Goal: Task Accomplishment & Management: Use online tool/utility

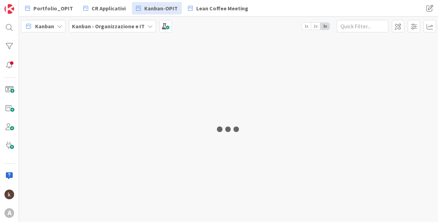
click at [114, 27] on b "Kanban - Organizzazione e IT" at bounding box center [108, 26] width 73 height 7
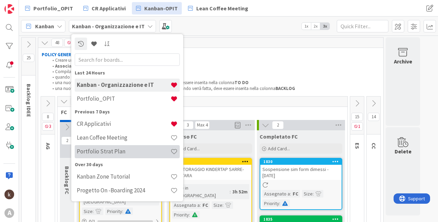
click at [110, 151] on h4 "Portfolio Strat Plan" at bounding box center [124, 151] width 94 height 7
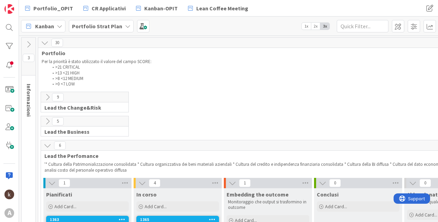
click at [48, 146] on icon at bounding box center [48, 146] width 8 height 8
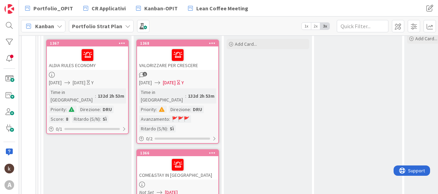
scroll to position [207, 0]
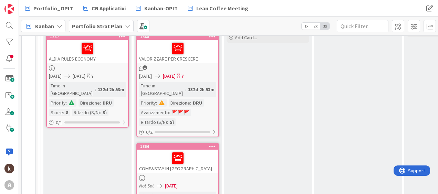
click at [193, 160] on div "COME&STAY IN [GEOGRAPHIC_DATA]" at bounding box center [177, 161] width 81 height 23
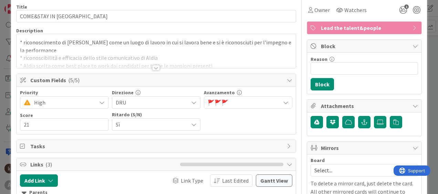
scroll to position [103, 0]
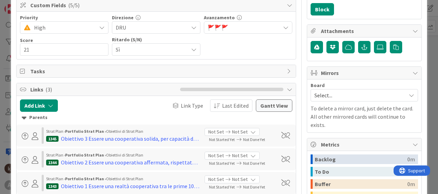
click at [32, 117] on div "Parents" at bounding box center [156, 118] width 269 height 8
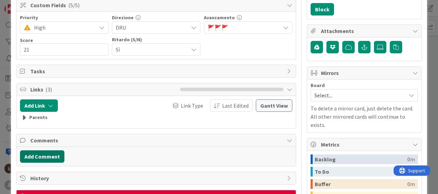
click at [37, 157] on button "Add Comment" at bounding box center [42, 157] width 44 height 12
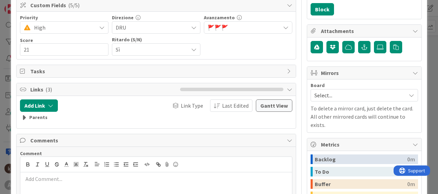
click at [44, 176] on p at bounding box center [156, 179] width 266 height 8
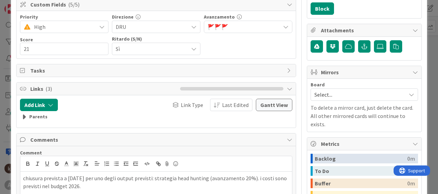
scroll to position [138, 0]
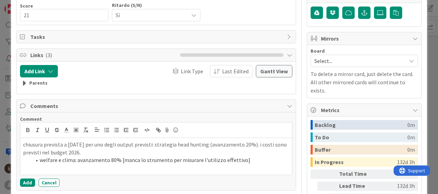
click at [247, 161] on li "welfare e clima: avanzamento 80% [manca lo strumento per misurare l'utilizzo ef…" at bounding box center [160, 160] width 258 height 8
click at [65, 158] on li "welfare e clima: avanzamento 80% [manca lo strumento per misurare l'utilizzo ef…" at bounding box center [160, 160] width 258 height 8
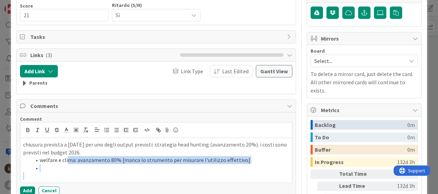
drag, startPoint x: 68, startPoint y: 160, endPoint x: 68, endPoint y: 170, distance: 10.0
click at [68, 170] on ol "welfare e clima: avanzamento 80% [manca lo strumento per misurare l'utilizzo ef…" at bounding box center [156, 164] width 266 height 16
click at [69, 159] on li "welfare e clima: avanzamento 80% [manca lo strumento per misurare l'utilizzo ef…" at bounding box center [160, 160] width 258 height 8
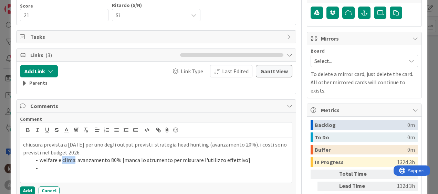
click at [69, 159] on li "welfare e clima: avanzamento 80% [manca lo strumento per misurare l'utilizzo ef…" at bounding box center [160, 160] width 258 height 8
click at [54, 167] on li at bounding box center [160, 168] width 258 height 8
click at [61, 158] on li "welfare e : avanzamento 80% [manca lo strumento per misurare l'utilizzo effetti…" at bounding box center [160, 160] width 258 height 8
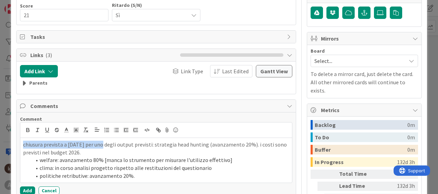
drag, startPoint x: 24, startPoint y: 144, endPoint x: 103, endPoint y: 142, distance: 79.3
click at [103, 142] on p "chiusura prevista a [DATE] per uno degli output previsti: strategia head huntin…" at bounding box center [156, 149] width 266 height 16
click at [31, 130] on icon "button" at bounding box center [28, 130] width 6 height 6
click at [144, 174] on li "politiche retributive: avanzamento 20%." at bounding box center [160, 176] width 258 height 8
click at [139, 176] on li "politiche retributive: avanzamento 20%." at bounding box center [160, 176] width 258 height 8
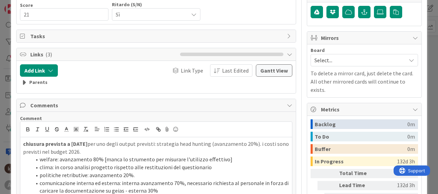
scroll to position [173, 0]
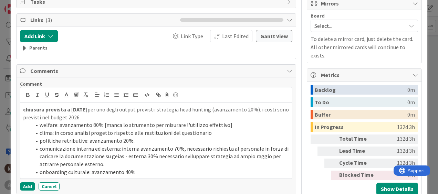
drag, startPoint x: 130, startPoint y: 116, endPoint x: 10, endPoint y: 112, distance: 119.3
click at [10, 112] on div "ID 1366 Portfolio Strat Plan In corso Title 18 / 128 COME&STAY IN [GEOGRAPHIC_D…" at bounding box center [219, 97] width 438 height 194
click at [135, 174] on li "onboarding culturale: avanzamento 40%" at bounding box center [160, 172] width 258 height 8
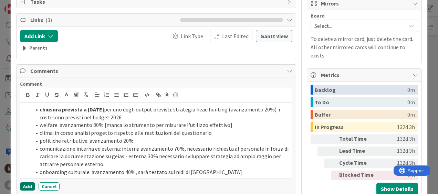
click at [26, 186] on button "Add" at bounding box center [27, 187] width 15 height 8
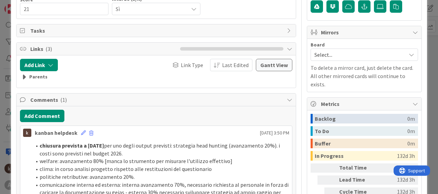
scroll to position [70, 0]
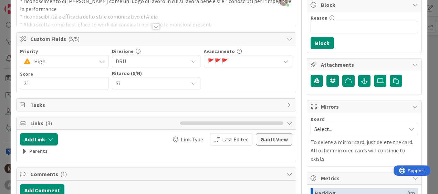
click at [228, 59] on span "🚩 🚩 🚩" at bounding box center [244, 62] width 73 height 10
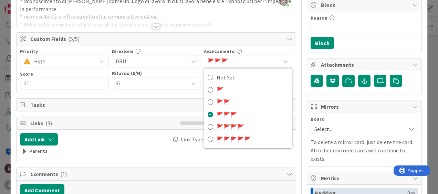
click at [229, 60] on span "🚩 🚩 🚩" at bounding box center [244, 62] width 73 height 10
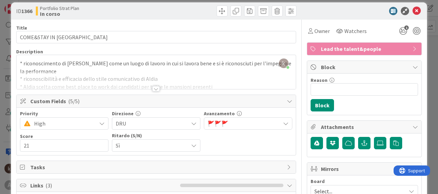
scroll to position [0, 0]
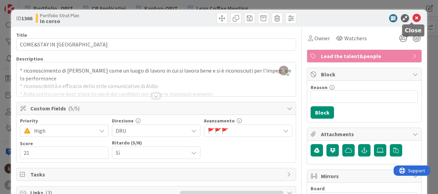
click at [413, 21] on icon at bounding box center [417, 18] width 8 height 8
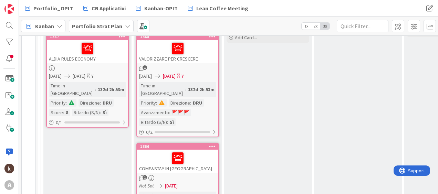
click at [97, 55] on div "ALDIA RULES ECONOMY" at bounding box center [87, 51] width 81 height 23
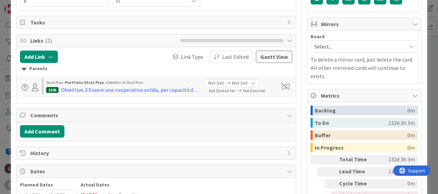
scroll to position [172, 0]
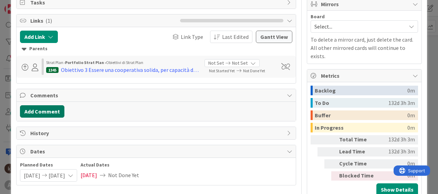
click at [54, 112] on button "Add Comment" at bounding box center [42, 111] width 44 height 12
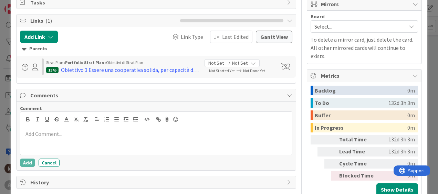
click at [60, 138] on p at bounding box center [156, 134] width 266 height 8
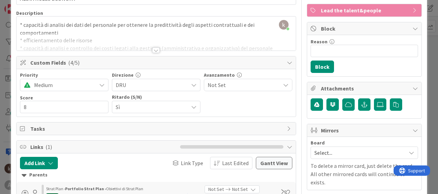
scroll to position [0, 0]
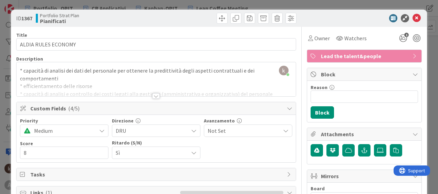
click at [157, 95] on div at bounding box center [156, 96] width 8 height 6
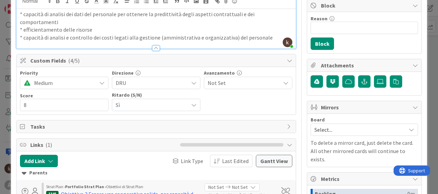
scroll to position [241, 0]
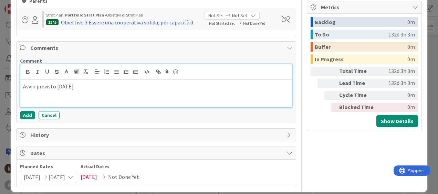
click at [108, 83] on p "Avvio previsto [DATE]" at bounding box center [156, 87] width 266 height 8
click at [46, 83] on p "Avvio previsto [DATE] solamente per uno degli output" at bounding box center [156, 87] width 266 height 8
click at [178, 83] on p "Avviato a [DATE] solamente per uno degli output" at bounding box center [156, 87] width 266 height 8
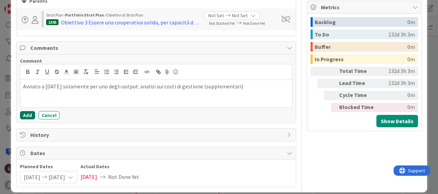
click at [30, 111] on button "Add" at bounding box center [27, 115] width 15 height 8
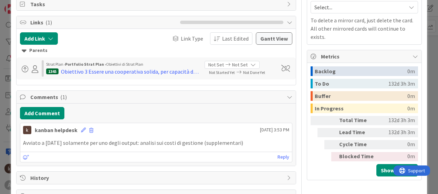
scroll to position [0, 0]
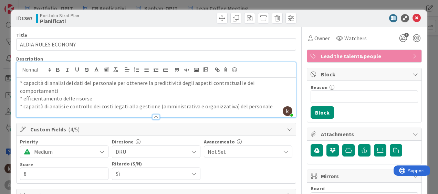
click at [216, 147] on span "Not Set" at bounding box center [244, 152] width 73 height 10
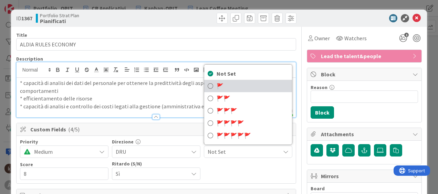
click at [217, 83] on span "🚩" at bounding box center [220, 86] width 7 height 7
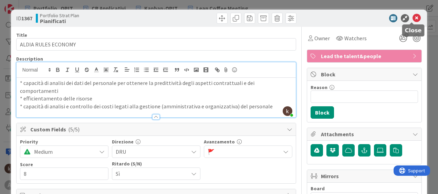
click at [413, 20] on icon at bounding box center [417, 18] width 8 height 8
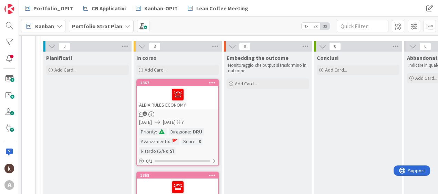
scroll to position [195, 0]
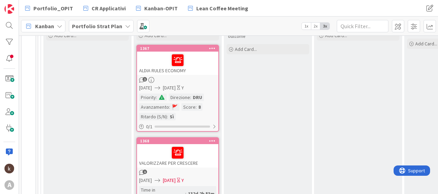
click at [199, 67] on div "ALDIA RULES ECONOMY" at bounding box center [177, 63] width 81 height 23
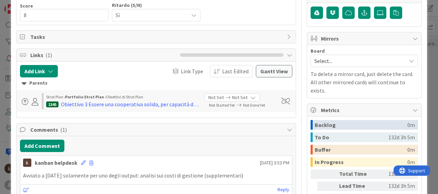
scroll to position [207, 0]
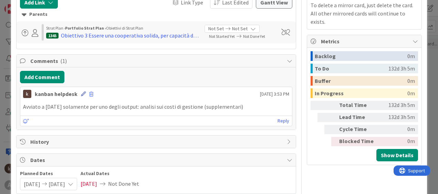
click at [82, 94] on icon at bounding box center [83, 94] width 5 height 5
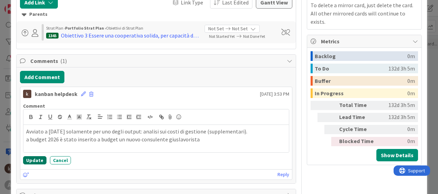
click at [28, 162] on button "Update" at bounding box center [34, 160] width 23 height 8
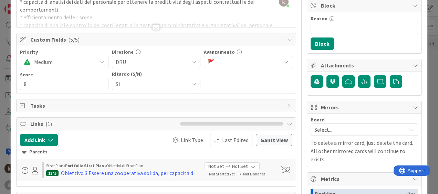
scroll to position [0, 0]
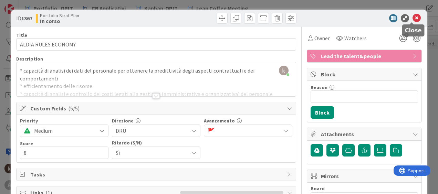
click at [413, 19] on icon at bounding box center [417, 18] width 8 height 8
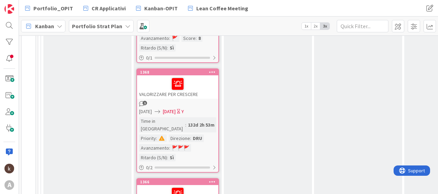
click at [185, 101] on div "1" at bounding box center [177, 104] width 81 height 6
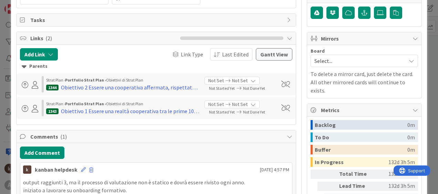
scroll to position [207, 0]
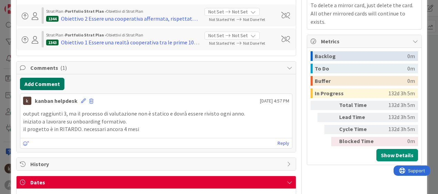
click at [55, 85] on button "Add Comment" at bounding box center [42, 84] width 44 height 12
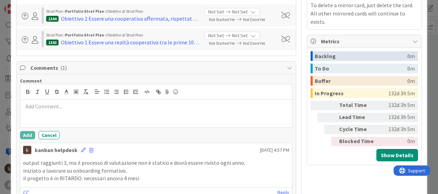
scroll to position [241, 0]
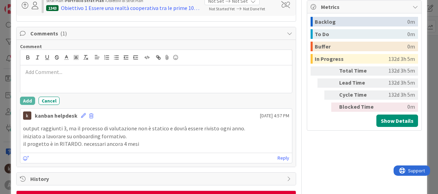
click at [75, 72] on p at bounding box center [156, 72] width 266 height 8
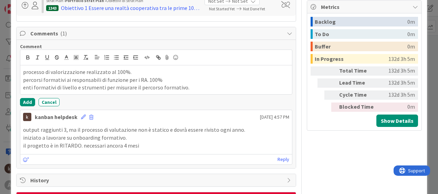
click at [198, 87] on p "enti formativi di livello e strumenti per misurare il percorso formativo." at bounding box center [156, 88] width 266 height 8
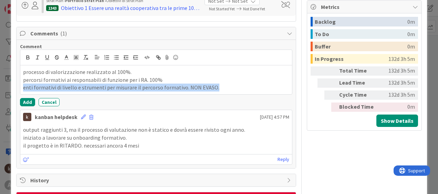
drag, startPoint x: 211, startPoint y: 90, endPoint x: 23, endPoint y: 86, distance: 187.5
click at [23, 86] on p "enti formativi di livello e strumenti per misurare il percorso formativo. NON E…" at bounding box center [156, 88] width 266 height 8
click at [241, 90] on p "enti formativi di livello e strumenti per misurare il percorso formativo. NON E…" at bounding box center [156, 88] width 266 height 8
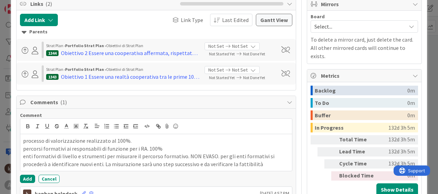
scroll to position [34, 0]
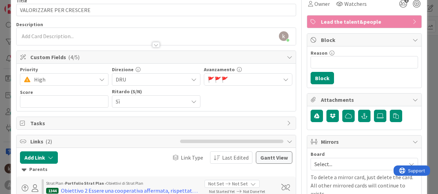
click at [240, 77] on span "🚩 🚩 🚩" at bounding box center [244, 80] width 73 height 10
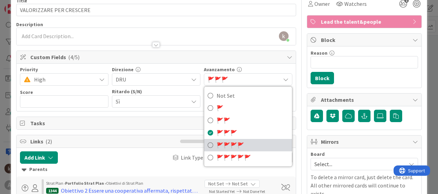
drag, startPoint x: 235, startPoint y: 145, endPoint x: 215, endPoint y: 136, distance: 21.3
click at [235, 145] on span "🚩" at bounding box center [233, 145] width 7 height 7
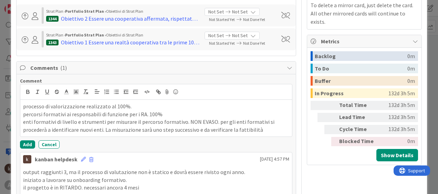
scroll to position [276, 0]
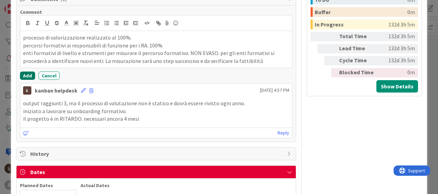
click at [23, 75] on button "Add" at bounding box center [27, 76] width 15 height 8
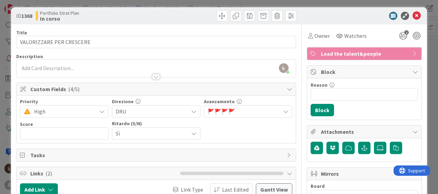
scroll to position [0, 0]
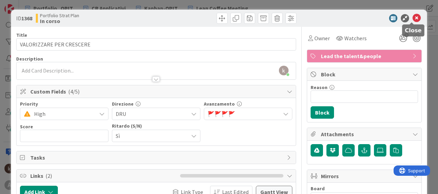
click at [413, 19] on icon at bounding box center [417, 18] width 8 height 8
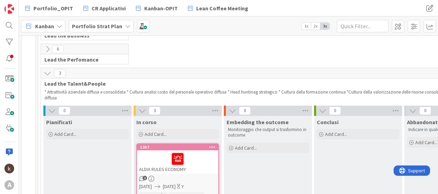
scroll to position [57, 0]
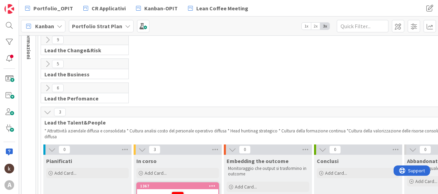
click at [50, 110] on icon at bounding box center [48, 113] width 8 height 8
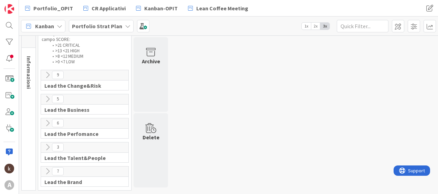
scroll to position [27, 0]
click at [49, 171] on icon at bounding box center [48, 172] width 8 height 8
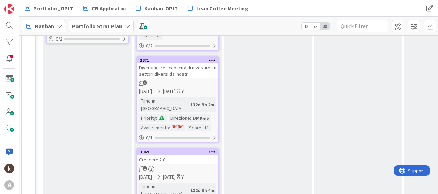
scroll to position [361, 0]
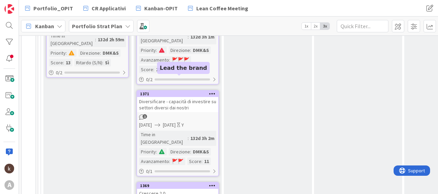
click at [168, 97] on div "Diversificare - capacità di investire su settori diversi dai nostri" at bounding box center [177, 104] width 81 height 15
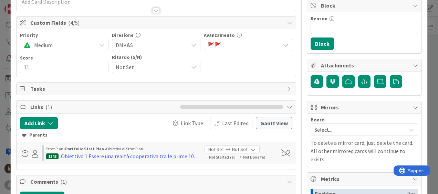
scroll to position [138, 0]
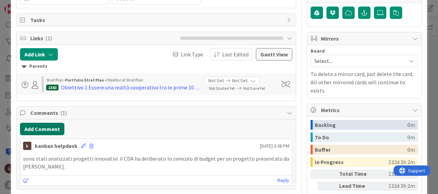
click at [39, 131] on button "Add Comment" at bounding box center [42, 129] width 44 height 12
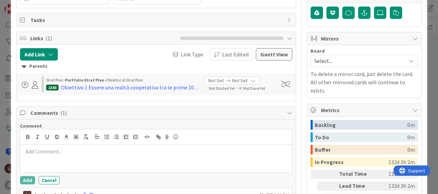
scroll to position [207, 0]
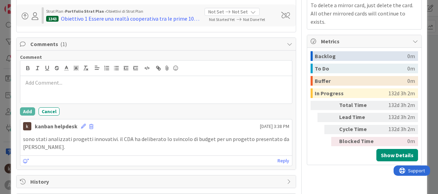
click at [92, 85] on p at bounding box center [156, 83] width 266 height 8
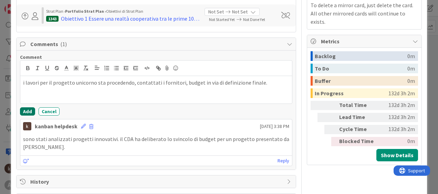
click at [25, 108] on button "Add" at bounding box center [27, 111] width 15 height 8
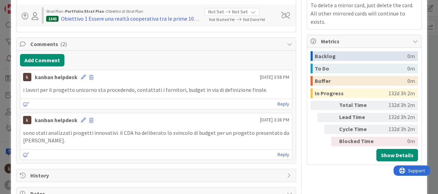
scroll to position [0, 0]
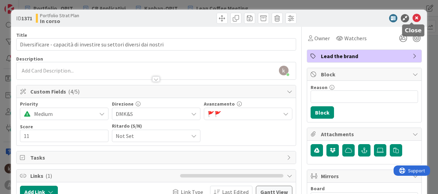
click at [413, 18] on icon at bounding box center [417, 18] width 8 height 8
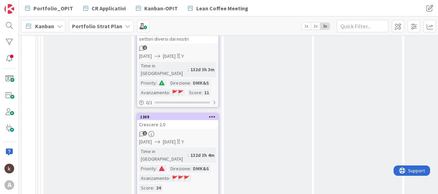
click at [179, 115] on div "1369" at bounding box center [179, 117] width 78 height 5
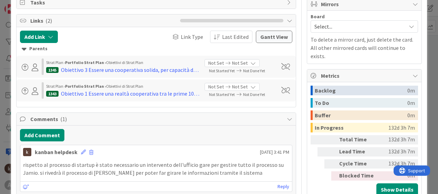
scroll to position [207, 0]
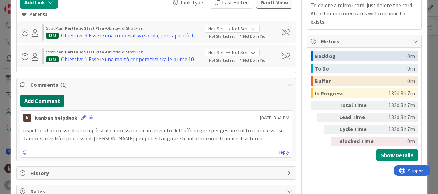
click at [37, 105] on button "Add Comment" at bounding box center [42, 101] width 44 height 12
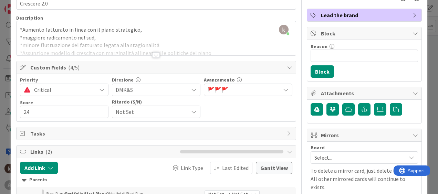
scroll to position [27, 0]
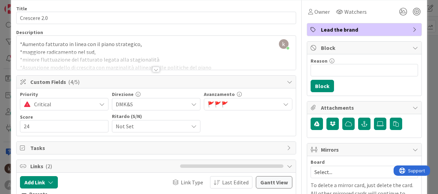
click at [156, 126] on span "Not Set" at bounding box center [150, 127] width 69 height 10
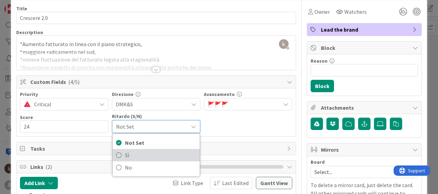
drag, startPoint x: 128, startPoint y: 156, endPoint x: 234, endPoint y: 119, distance: 112.7
click at [128, 156] on span "Sì" at bounding box center [160, 155] width 71 height 10
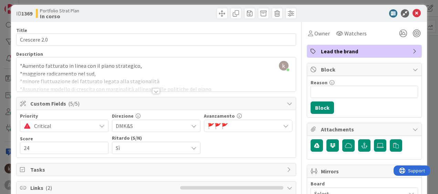
scroll to position [0, 0]
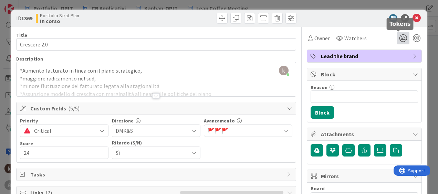
click at [399, 37] on icon at bounding box center [403, 38] width 12 height 12
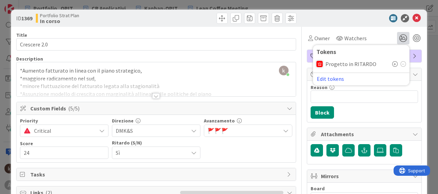
click at [392, 62] on icon at bounding box center [395, 64] width 6 height 6
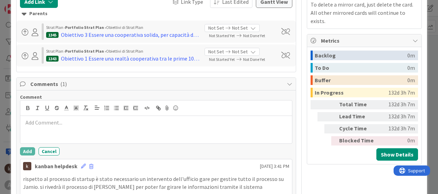
scroll to position [241, 0]
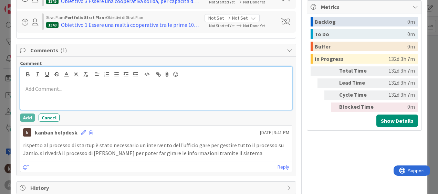
click at [66, 91] on p at bounding box center [156, 89] width 266 height 8
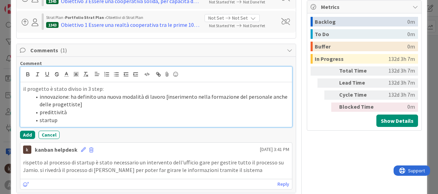
click at [267, 99] on li "innovazione: ha definito una nuova modalità di lavoro [inserimento nella formaz…" at bounding box center [160, 101] width 258 height 16
click at [131, 102] on li "innovazione: ha definito una nuova modalità di lavoro [inserimento nella formaz…" at bounding box center [160, 101] width 258 height 16
click at [190, 104] on li "innovazione: ha definito una nuova modalità di lavoro [inserimento nella formaz…" at bounding box center [160, 101] width 258 height 16
click at [72, 112] on li "predittività:" at bounding box center [160, 113] width 258 height 8
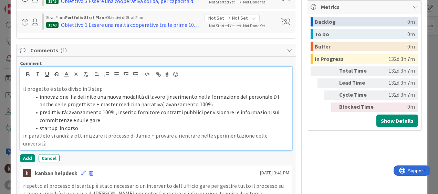
click at [68, 136] on p "in parallelo si andrà a ottimizzare il processo di Jamio + provare a rientrare …" at bounding box center [156, 140] width 266 height 16
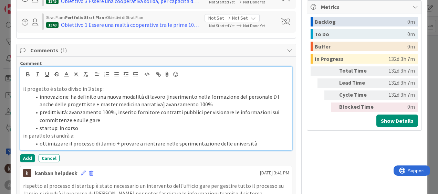
click at [119, 144] on li "ottimizzare il processo di Jamio + provare a rientrare nelle sperimentazione de…" at bounding box center [160, 144] width 258 height 8
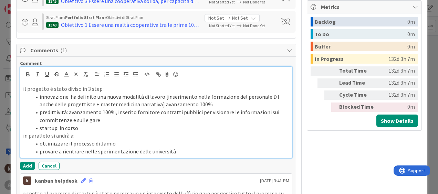
click at [135, 153] on li "provare a rientrare nelle sperimentazione delle università" at bounding box center [160, 152] width 258 height 8
drag, startPoint x: 43, startPoint y: 113, endPoint x: 232, endPoint y: 135, distance: 189.4
click at [232, 135] on p "in parallelo si andrà a:" at bounding box center [156, 136] width 266 height 8
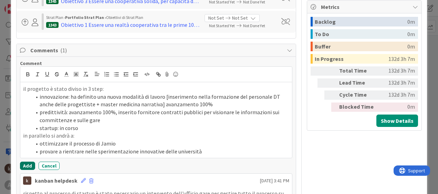
click at [29, 166] on button "Add" at bounding box center [27, 166] width 15 height 8
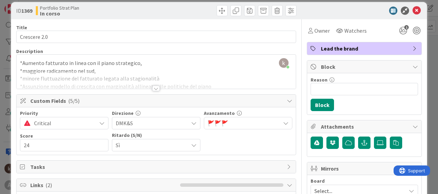
scroll to position [0, 0]
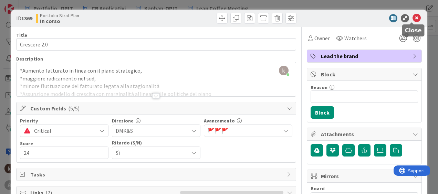
click at [413, 17] on icon at bounding box center [417, 18] width 8 height 8
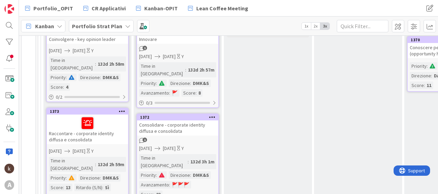
scroll to position [189, 0]
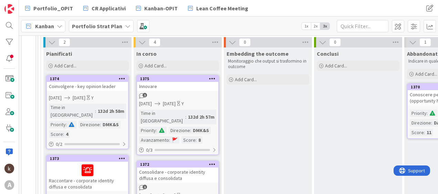
click at [183, 90] on div "Innovare" at bounding box center [177, 86] width 81 height 9
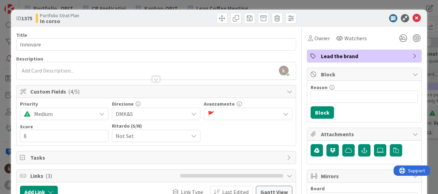
click at [243, 114] on span "🚩" at bounding box center [244, 114] width 73 height 10
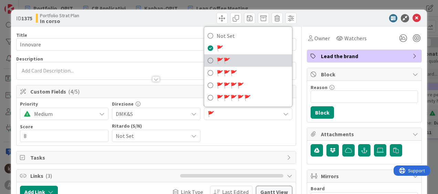
click at [220, 59] on span "🚩" at bounding box center [220, 60] width 7 height 7
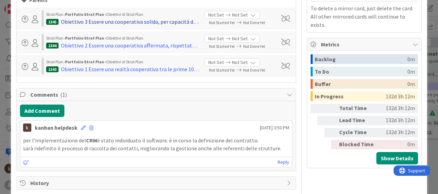
scroll to position [207, 0]
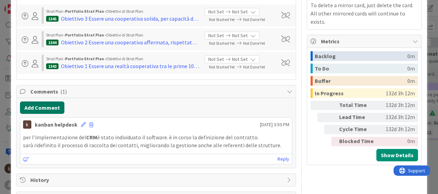
click at [53, 109] on button "Add Comment" at bounding box center [42, 108] width 44 height 12
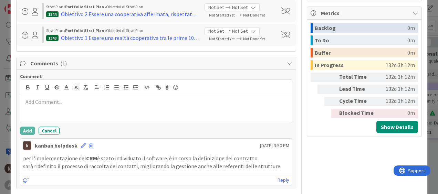
scroll to position [241, 0]
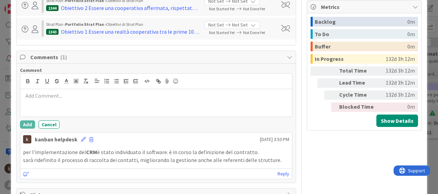
click at [135, 104] on div at bounding box center [156, 103] width 272 height 28
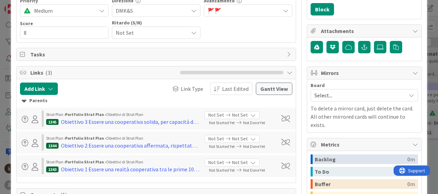
scroll to position [34, 0]
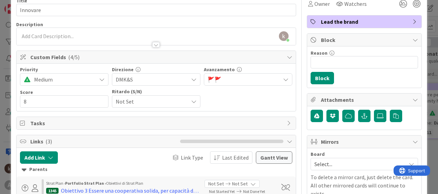
click at [249, 79] on span "🚩 🚩" at bounding box center [244, 80] width 73 height 10
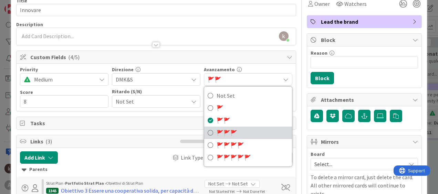
drag, startPoint x: 233, startPoint y: 134, endPoint x: 164, endPoint y: 138, distance: 69.4
click at [233, 134] on span "🚩" at bounding box center [233, 133] width 7 height 7
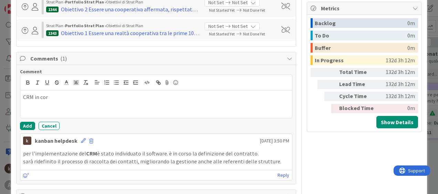
scroll to position [241, 0]
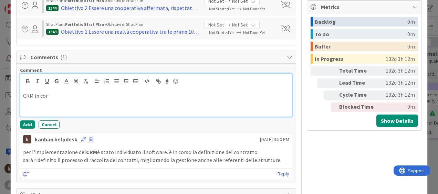
click at [84, 90] on div "CRM in cor" at bounding box center [156, 103] width 272 height 28
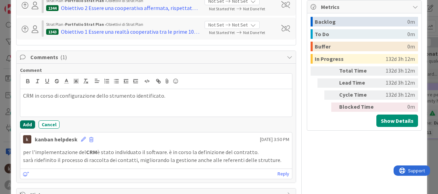
click at [22, 125] on button "Add" at bounding box center [27, 125] width 15 height 8
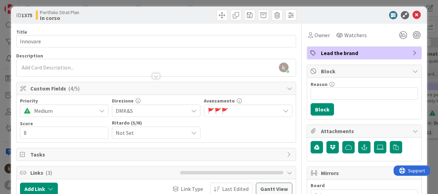
scroll to position [0, 0]
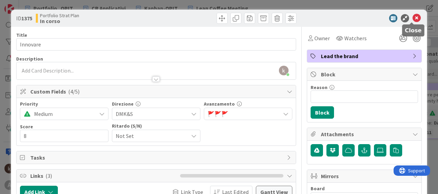
click at [413, 19] on icon at bounding box center [417, 18] width 8 height 8
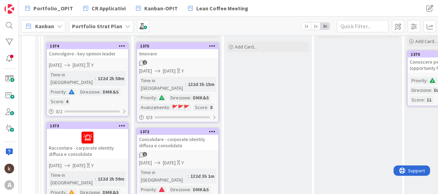
scroll to position [223, 0]
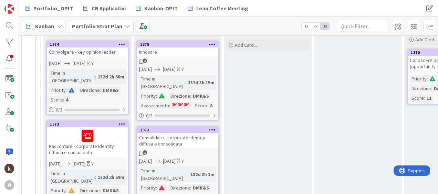
click at [186, 133] on div "Consolidare - corporate identity diffusa e consolidata" at bounding box center [177, 140] width 81 height 15
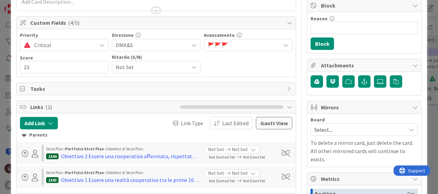
scroll to position [103, 0]
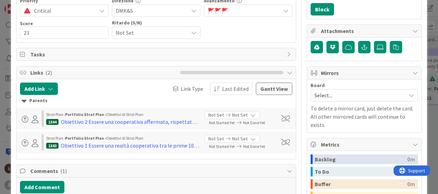
click at [41, 99] on div "Parents" at bounding box center [156, 101] width 269 height 8
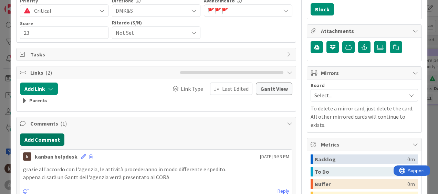
click at [38, 141] on button "Add Comment" at bounding box center [42, 140] width 44 height 12
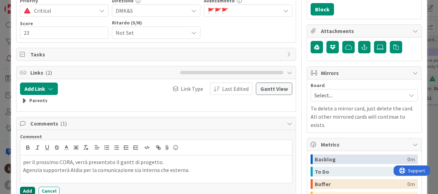
click at [23, 188] on button "Add" at bounding box center [27, 191] width 15 height 8
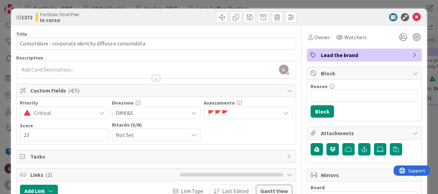
scroll to position [0, 0]
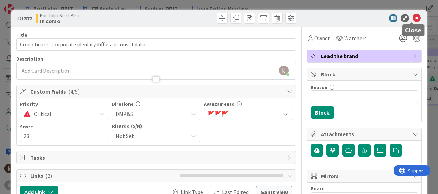
click at [413, 17] on icon at bounding box center [417, 18] width 8 height 8
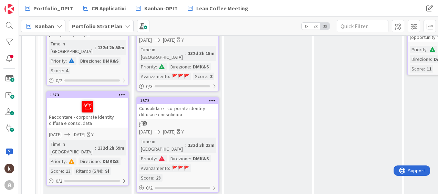
scroll to position [258, 0]
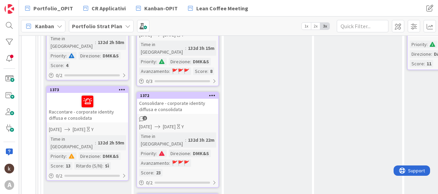
click at [87, 114] on div "Raccontare - corporate identity diffusa e consolidata" at bounding box center [87, 108] width 81 height 30
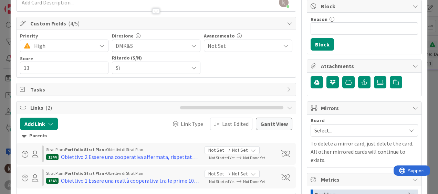
scroll to position [103, 0]
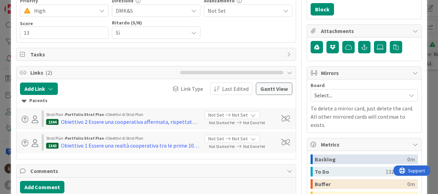
click at [34, 101] on div "Parents" at bounding box center [156, 101] width 269 height 8
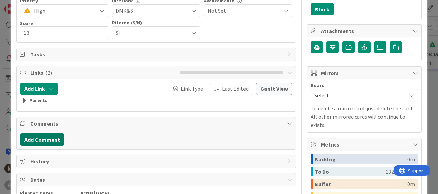
click at [34, 140] on button "Add Comment" at bounding box center [42, 140] width 44 height 12
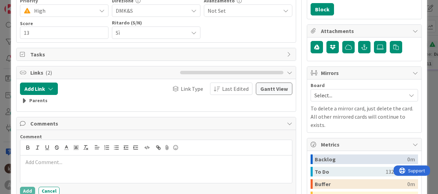
click at [49, 168] on div at bounding box center [156, 170] width 272 height 28
click at [73, 165] on li "attività social" at bounding box center [160, 162] width 258 height 8
click at [27, 190] on button "Add" at bounding box center [27, 191] width 15 height 8
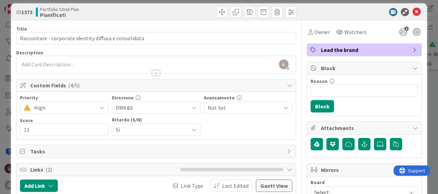
scroll to position [0, 0]
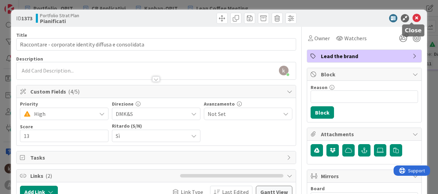
click at [413, 19] on icon at bounding box center [417, 18] width 8 height 8
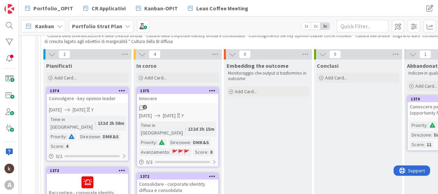
scroll to position [120, 0]
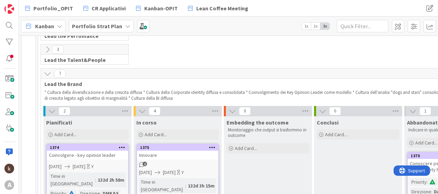
click at [47, 75] on icon at bounding box center [48, 74] width 8 height 8
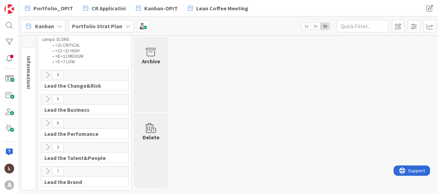
scroll to position [27, 0]
click at [49, 121] on icon at bounding box center [48, 124] width 8 height 8
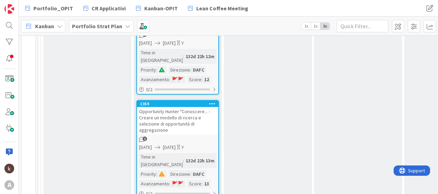
scroll to position [441, 0]
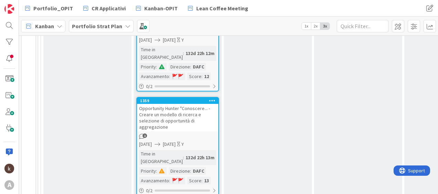
click at [145, 104] on div "Opportunity Hunter "Conoscere... - Creare un modello di ricerca e selezione di …" at bounding box center [177, 118] width 81 height 28
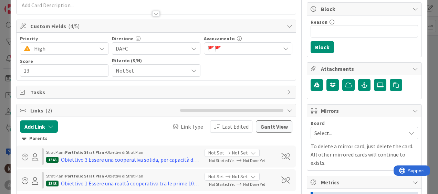
scroll to position [69, 0]
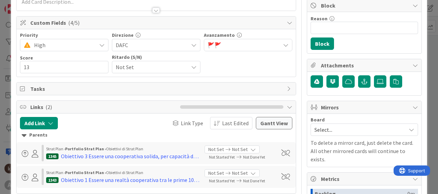
click at [24, 133] on icon at bounding box center [24, 136] width 5 height 8
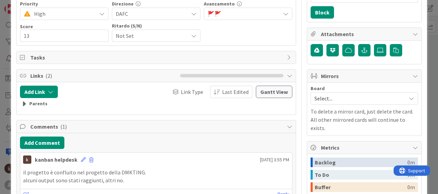
scroll to position [138, 0]
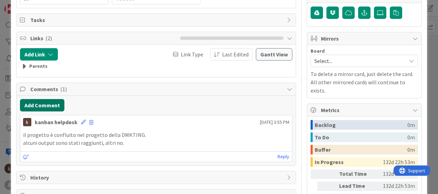
click at [52, 101] on button "Add Comment" at bounding box center [42, 105] width 44 height 12
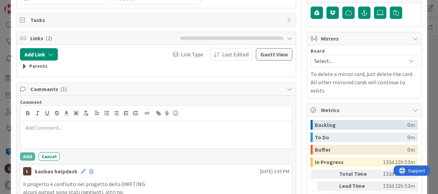
click at [58, 131] on p at bounding box center [156, 128] width 266 height 8
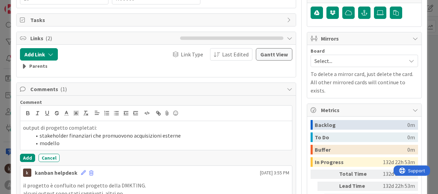
scroll to position [172, 0]
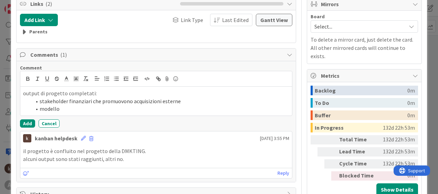
click at [86, 107] on li "modello" at bounding box center [160, 109] width 258 height 8
click at [25, 121] on button "Add" at bounding box center [27, 124] width 15 height 8
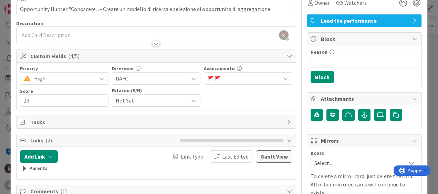
scroll to position [0, 0]
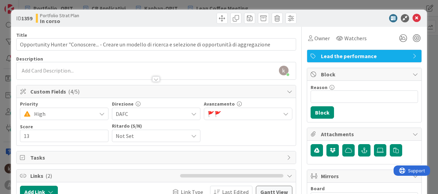
click at [247, 111] on span "🚩 🚩" at bounding box center [244, 114] width 73 height 10
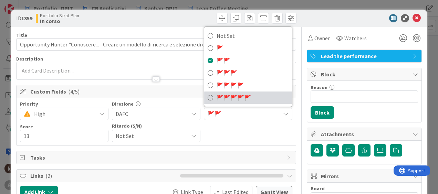
click at [224, 100] on span "🚩" at bounding box center [227, 97] width 7 height 7
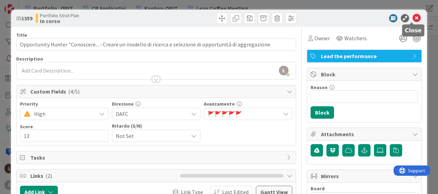
click at [413, 14] on icon at bounding box center [417, 18] width 8 height 8
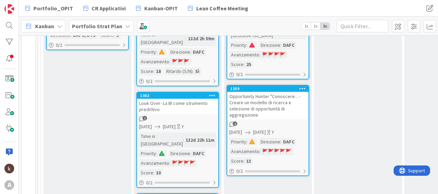
scroll to position [280, 0]
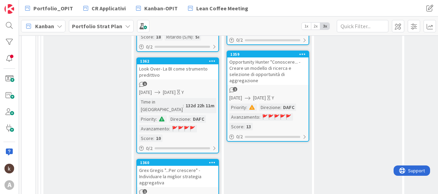
click at [175, 166] on div "Grex Gregis "...Per crescere" - Individuare la miglior strategia aggregativa" at bounding box center [177, 176] width 81 height 21
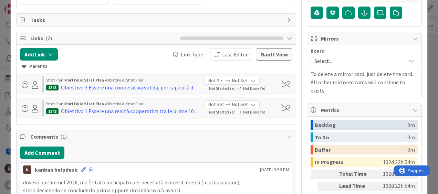
scroll to position [207, 0]
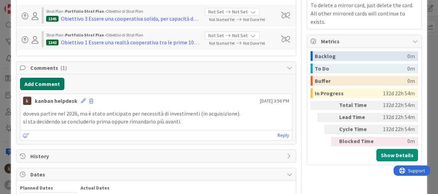
click at [32, 81] on button "Add Comment" at bounding box center [42, 84] width 44 height 12
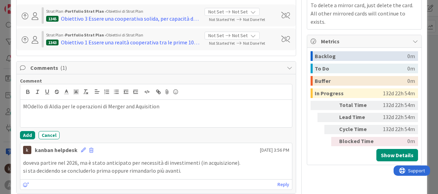
click at [31, 106] on p "MOdello di Aldia per le operazioni di Merger and Aquisition" at bounding box center [156, 107] width 266 height 8
click at [186, 102] on div "Modello di Aldia per le operazioni di Merger and Aquisition" at bounding box center [156, 114] width 272 height 28
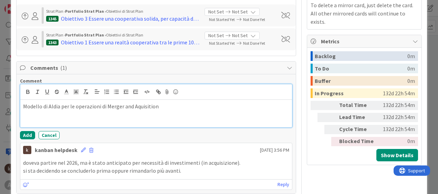
click at [135, 105] on p "Modello di Aldia per le operazioni di Merger and Aquisition" at bounding box center [156, 107] width 266 height 8
click at [164, 107] on p "Modello di Aldia per le operazioni di Merger and Acquisition" at bounding box center [156, 107] width 266 height 8
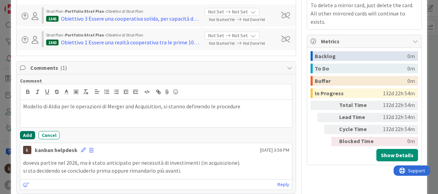
click at [24, 137] on button "Add" at bounding box center [27, 135] width 15 height 8
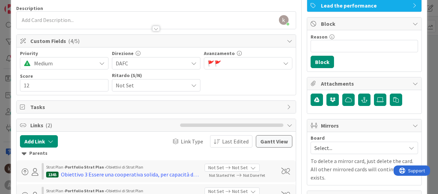
scroll to position [34, 0]
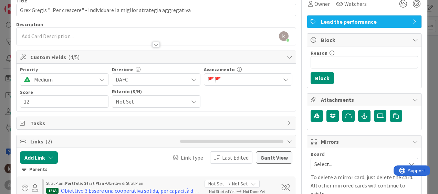
click at [249, 78] on span "🚩 🚩" at bounding box center [244, 80] width 73 height 10
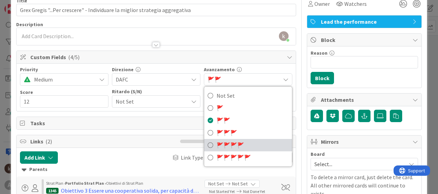
click at [236, 150] on span "🚩 🚩 🚩 🚩" at bounding box center [231, 145] width 28 height 10
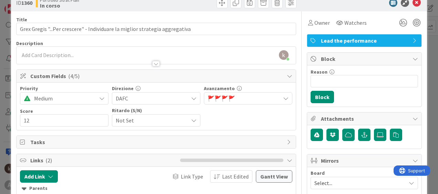
scroll to position [0, 0]
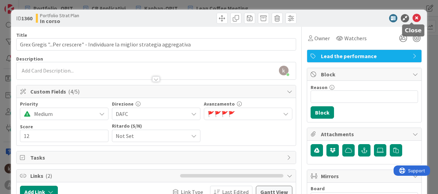
click at [414, 18] on icon at bounding box center [417, 18] width 8 height 8
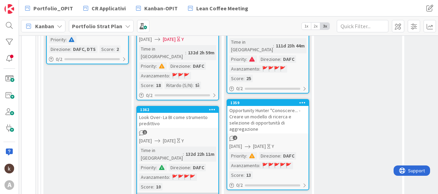
scroll to position [212, 0]
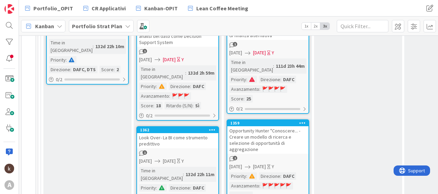
click at [183, 138] on div "Look Over- La BI come strumento predittivo" at bounding box center [177, 140] width 81 height 15
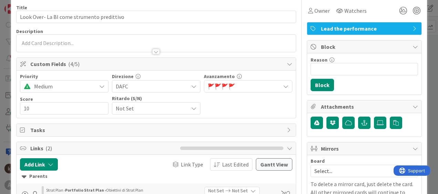
scroll to position [69, 0]
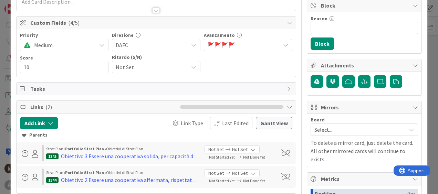
click at [35, 135] on div "Parents" at bounding box center [156, 136] width 269 height 8
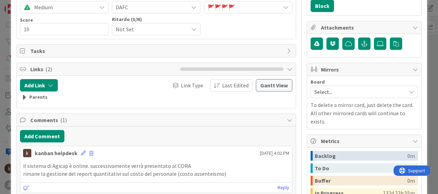
scroll to position [103, 0]
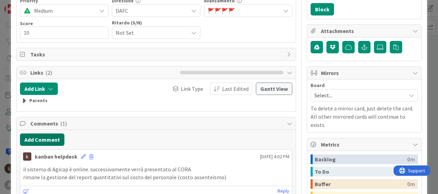
click at [43, 140] on button "Add Comment" at bounding box center [42, 140] width 44 height 12
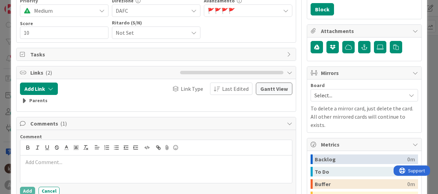
click at [69, 167] on div at bounding box center [156, 170] width 272 height 28
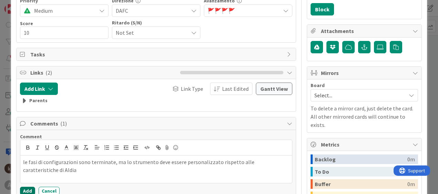
click at [26, 190] on button "Add" at bounding box center [27, 191] width 15 height 8
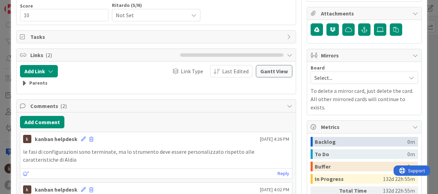
scroll to position [172, 0]
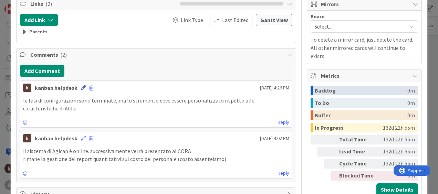
click at [81, 89] on icon at bounding box center [83, 87] width 5 height 5
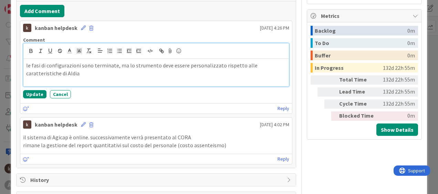
scroll to position [241, 0]
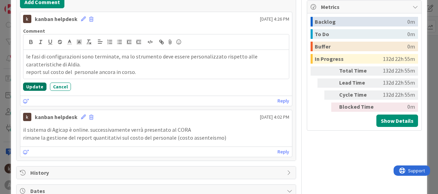
click at [35, 84] on button "Update" at bounding box center [34, 87] width 23 height 8
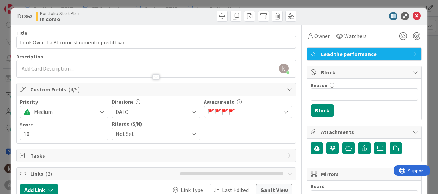
scroll to position [0, 0]
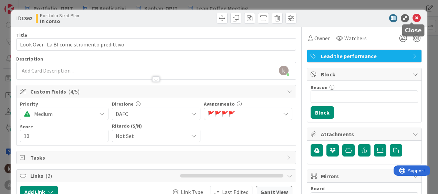
click at [413, 18] on icon at bounding box center [417, 18] width 8 height 8
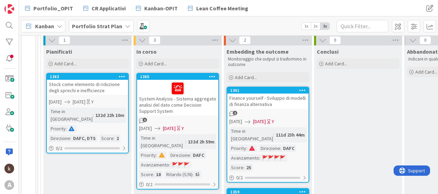
click at [164, 108] on div "System Analysis - Sistema aggregato analisi del dato come Decision Support Syst…" at bounding box center [177, 98] width 81 height 36
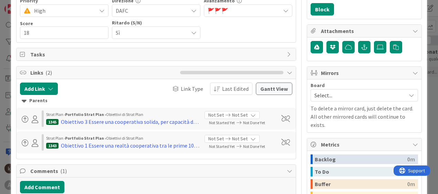
scroll to position [172, 0]
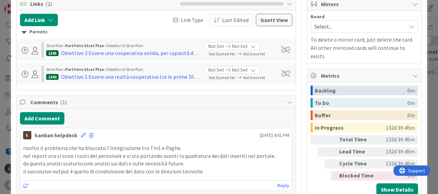
click at [27, 35] on div "Parents" at bounding box center [156, 32] width 269 height 8
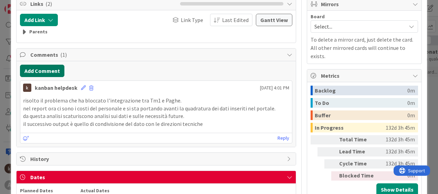
click at [44, 70] on button "Add Comment" at bounding box center [42, 71] width 44 height 12
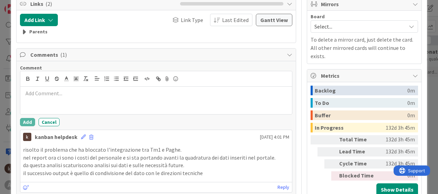
click at [42, 97] on div at bounding box center [156, 101] width 272 height 28
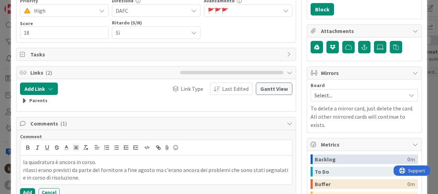
scroll to position [138, 0]
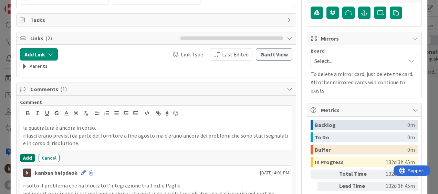
click at [22, 159] on button "Add" at bounding box center [27, 158] width 15 height 8
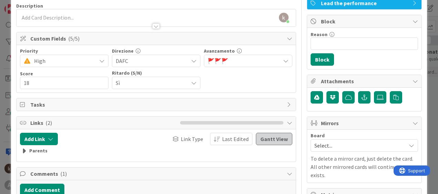
scroll to position [0, 0]
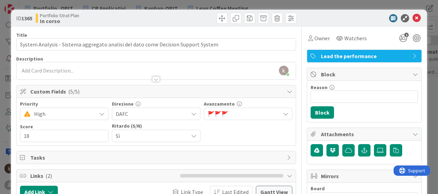
click at [239, 108] on div "🚩 🚩 🚩" at bounding box center [248, 114] width 89 height 12
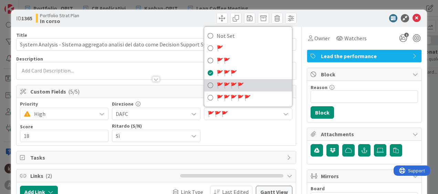
click at [225, 83] on span "🚩" at bounding box center [227, 85] width 7 height 7
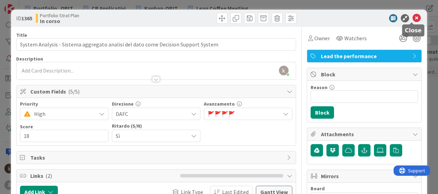
click at [413, 19] on icon at bounding box center [417, 18] width 8 height 8
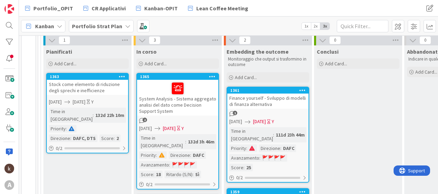
scroll to position [74, 0]
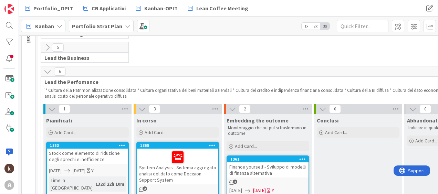
click at [48, 70] on icon at bounding box center [48, 72] width 8 height 8
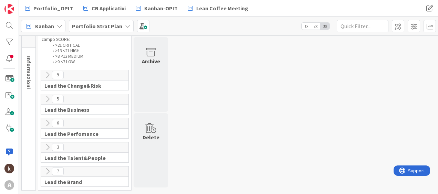
scroll to position [27, 0]
click at [45, 101] on icon at bounding box center [48, 100] width 8 height 8
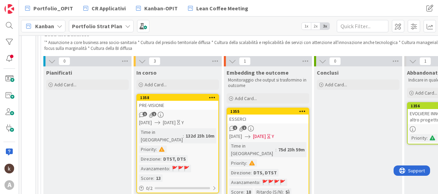
scroll to position [131, 0]
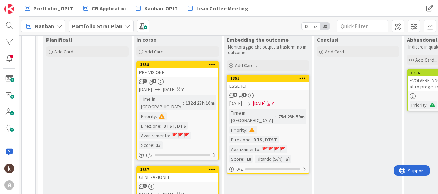
click at [160, 74] on div "PRE-VISIONE" at bounding box center [177, 72] width 81 height 9
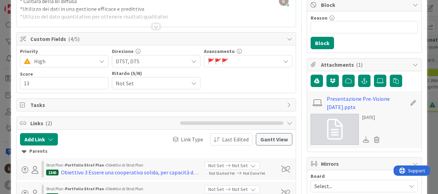
scroll to position [69, 0]
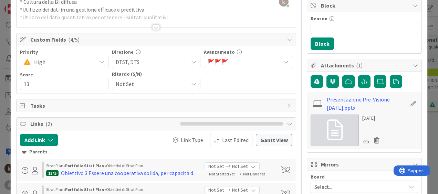
click at [224, 60] on span "🚩" at bounding box center [225, 62] width 7 height 7
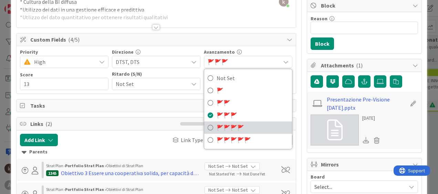
drag, startPoint x: 213, startPoint y: 126, endPoint x: 201, endPoint y: 121, distance: 12.5
click at [213, 126] on link "🚩 🚩 🚩 🚩" at bounding box center [248, 128] width 88 height 12
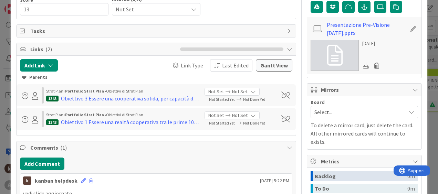
scroll to position [172, 0]
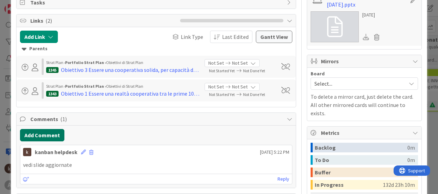
click at [44, 134] on button "Add Comment" at bounding box center [42, 135] width 44 height 12
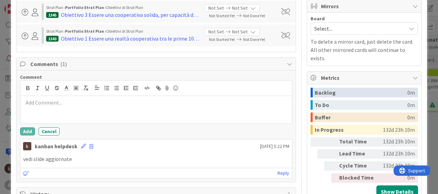
scroll to position [241, 0]
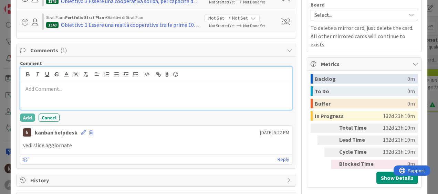
click at [138, 90] on p at bounding box center [156, 89] width 266 height 8
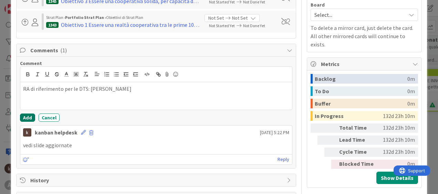
click at [22, 118] on button "Add" at bounding box center [27, 118] width 15 height 8
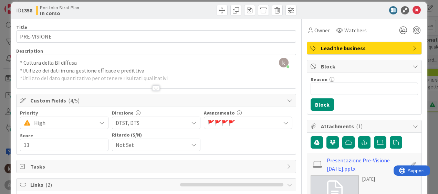
scroll to position [0, 0]
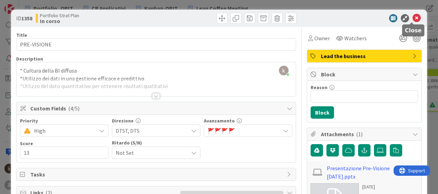
click at [413, 19] on icon at bounding box center [417, 18] width 8 height 8
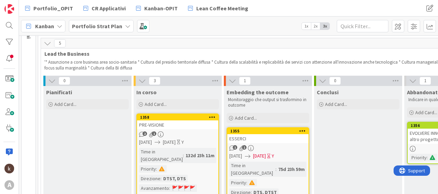
scroll to position [62, 0]
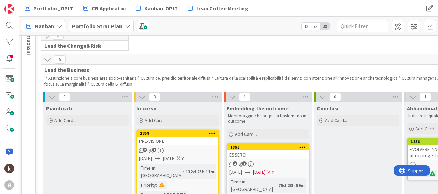
click at [45, 59] on icon at bounding box center [48, 60] width 8 height 8
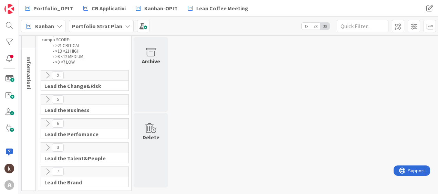
click at [49, 96] on icon at bounding box center [48, 100] width 8 height 8
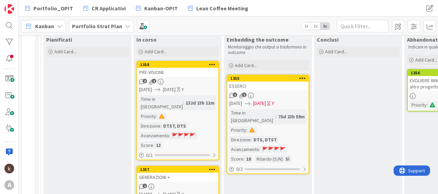
scroll to position [199, 0]
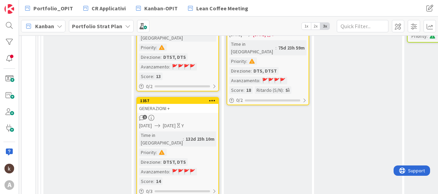
click at [161, 115] on div "1" at bounding box center [177, 118] width 81 height 6
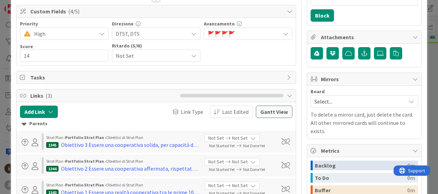
scroll to position [138, 0]
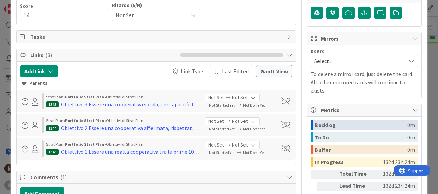
click at [42, 85] on div "Parents" at bounding box center [156, 84] width 269 height 8
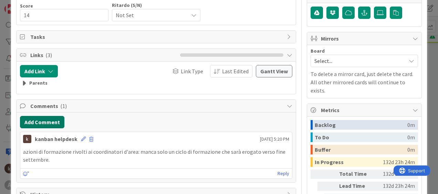
click at [51, 123] on button "Add Comment" at bounding box center [42, 122] width 44 height 12
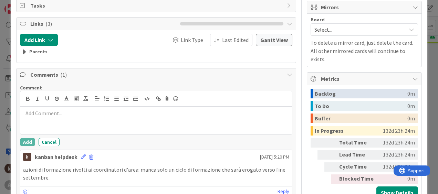
scroll to position [172, 0]
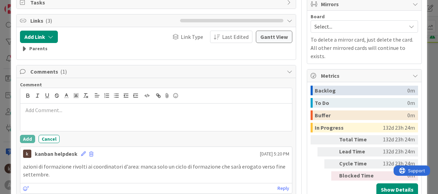
click at [49, 111] on p at bounding box center [156, 110] width 266 height 8
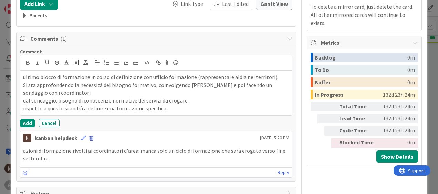
scroll to position [203, 0]
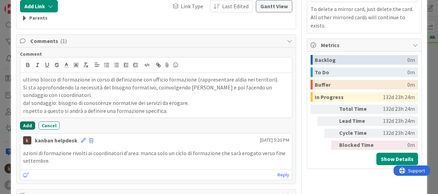
click at [24, 126] on button "Add" at bounding box center [27, 126] width 15 height 8
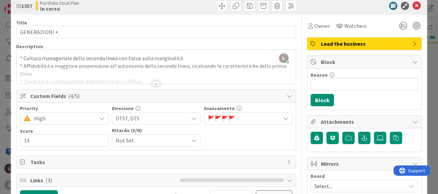
scroll to position [0, 0]
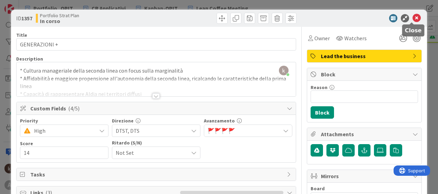
click at [413, 19] on icon at bounding box center [417, 18] width 8 height 8
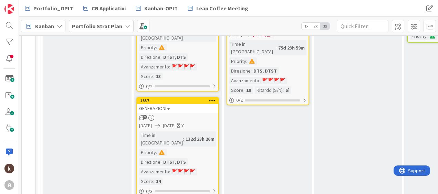
click at [175, 104] on div "GENERAZIONI +" at bounding box center [177, 108] width 81 height 9
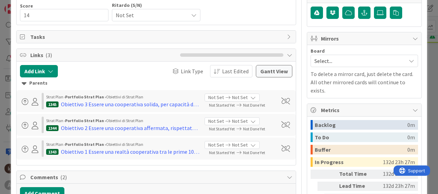
scroll to position [241, 0]
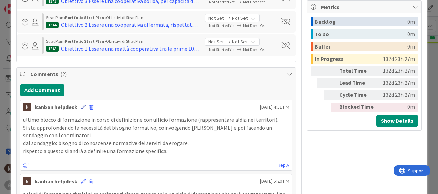
click at [81, 106] on icon at bounding box center [83, 107] width 5 height 5
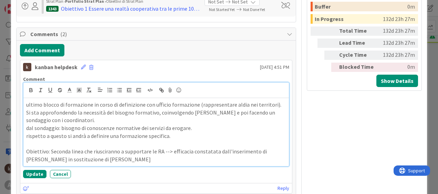
scroll to position [284, 0]
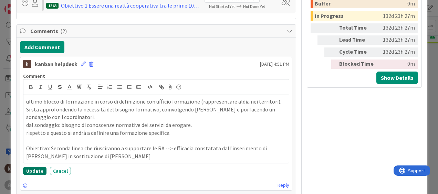
click at [35, 173] on button "Update" at bounding box center [34, 171] width 23 height 8
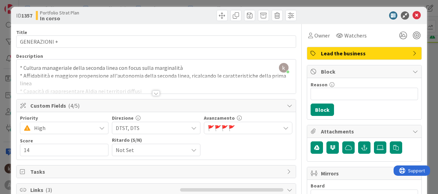
scroll to position [0, 0]
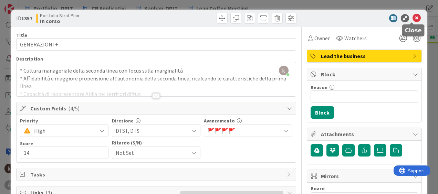
click at [413, 20] on icon at bounding box center [417, 18] width 8 height 8
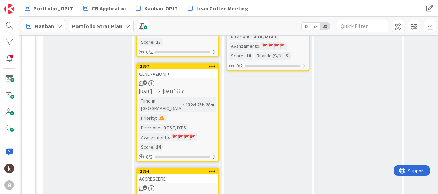
scroll to position [268, 0]
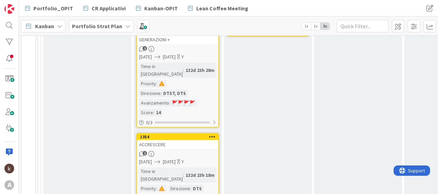
click at [185, 140] on div "ACCRESCERE" at bounding box center [177, 144] width 81 height 9
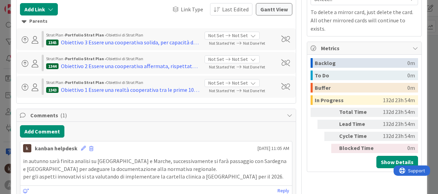
scroll to position [207, 0]
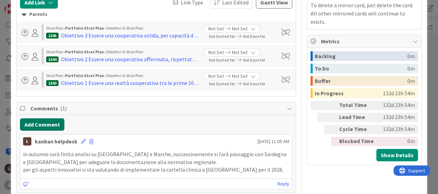
click at [47, 124] on button "Add Comment" at bounding box center [42, 125] width 44 height 12
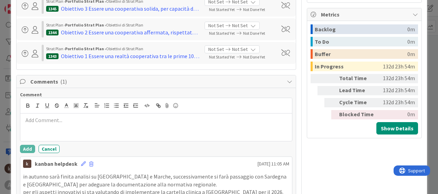
scroll to position [241, 0]
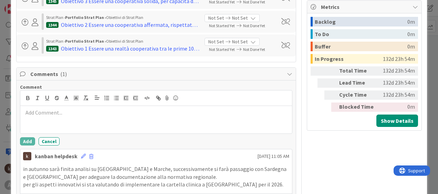
click at [90, 119] on div at bounding box center [156, 120] width 272 height 28
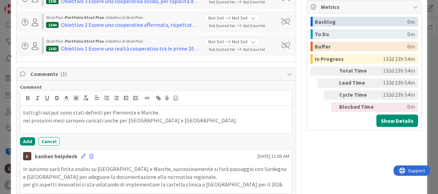
click at [77, 120] on p "nei prossimi mesi sarnano caricati anche per [GEOGRAPHIC_DATA] e [GEOGRAPHIC_DA…" at bounding box center [156, 121] width 266 height 8
click at [206, 117] on p "nei prossimi mesi saranno caricati anche per [GEOGRAPHIC_DATA] e [GEOGRAPHIC_DA…" at bounding box center [156, 121] width 266 height 8
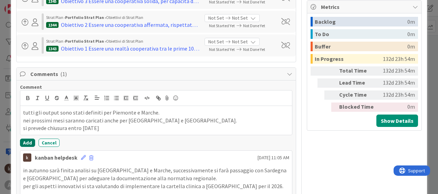
click at [25, 143] on button "Add" at bounding box center [27, 143] width 15 height 8
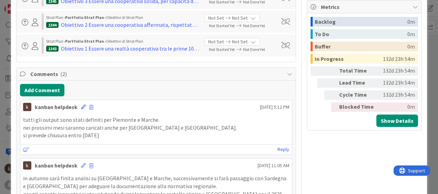
click at [81, 106] on icon at bounding box center [83, 107] width 5 height 5
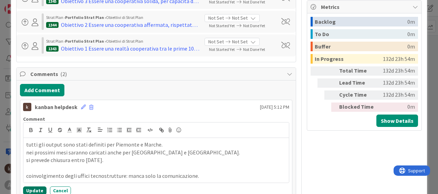
click at [32, 188] on button "Update" at bounding box center [34, 191] width 23 height 8
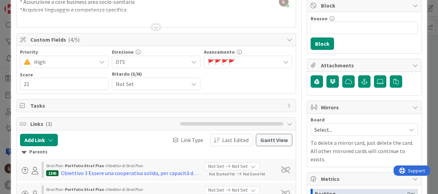
scroll to position [0, 0]
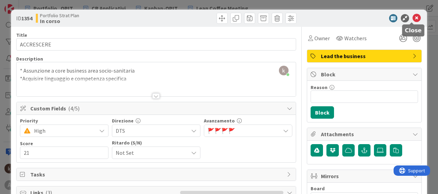
click at [413, 19] on icon at bounding box center [417, 18] width 8 height 8
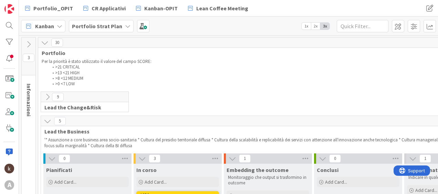
click at [45, 99] on icon at bounding box center [48, 97] width 8 height 8
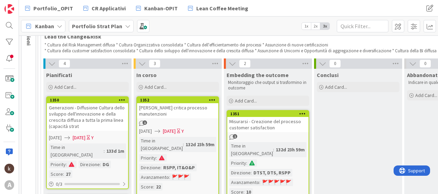
scroll to position [69, 0]
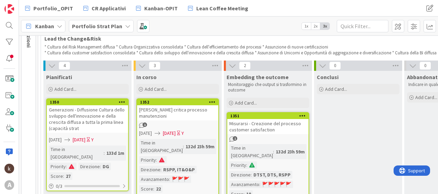
click at [185, 116] on div "[PERSON_NAME] critica processo manutenzioni" at bounding box center [177, 112] width 81 height 15
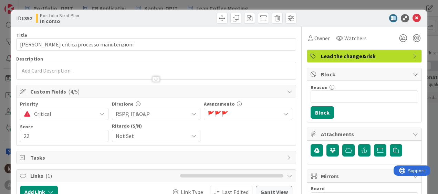
click at [162, 136] on span "Not Set" at bounding box center [150, 136] width 69 height 10
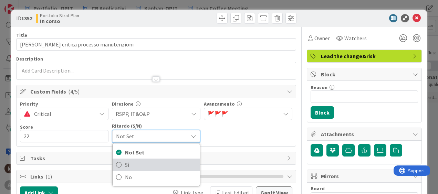
drag, startPoint x: 146, startPoint y: 163, endPoint x: 291, endPoint y: 82, distance: 165.6
click at [146, 163] on span "Sì" at bounding box center [160, 165] width 71 height 10
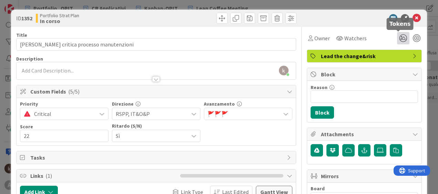
click at [400, 37] on icon at bounding box center [403, 38] width 12 height 12
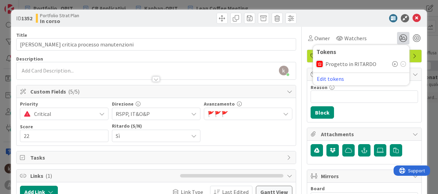
click at [392, 63] on icon at bounding box center [395, 64] width 6 height 6
click at [362, 29] on div "Owner Watchers 1 Tokens Progetto in RITARDO ( 1 ) Edit tokens" at bounding box center [364, 36] width 115 height 18
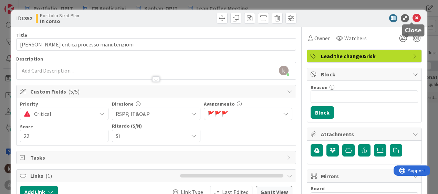
click at [413, 17] on icon at bounding box center [417, 18] width 8 height 8
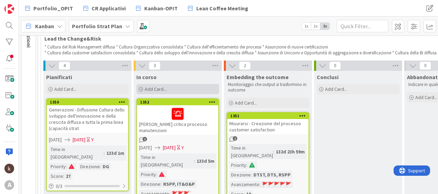
scroll to position [103, 0]
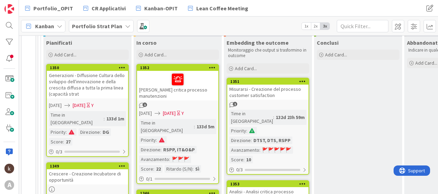
click at [194, 97] on div "[PERSON_NAME] critica processo manutenzioni" at bounding box center [177, 86] width 81 height 30
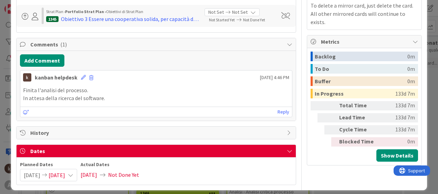
scroll to position [207, 0]
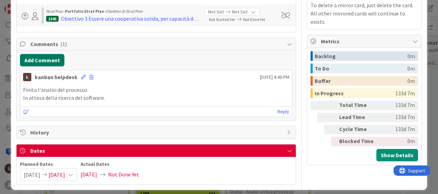
click at [43, 60] on button "Add Comment" at bounding box center [42, 60] width 44 height 12
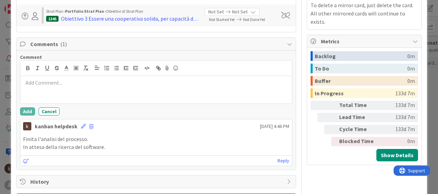
click at [85, 90] on div at bounding box center [156, 90] width 272 height 28
click at [29, 112] on button "Add" at bounding box center [27, 111] width 15 height 8
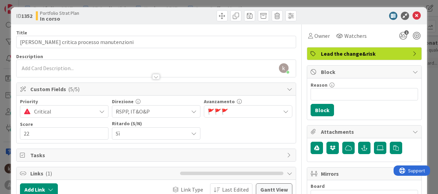
scroll to position [0, 0]
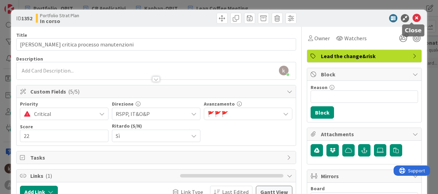
click at [413, 19] on icon at bounding box center [417, 18] width 8 height 8
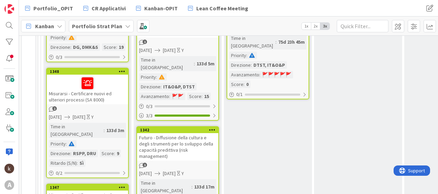
scroll to position [310, 0]
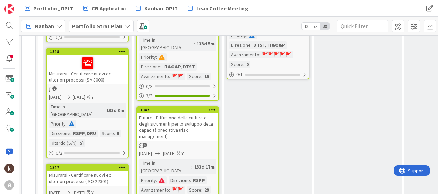
click at [196, 115] on div "Futuro - Diffusione della cultura e degli strumenti per lo sviluppo della capac…" at bounding box center [177, 127] width 81 height 28
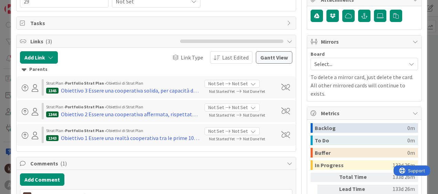
scroll to position [138, 0]
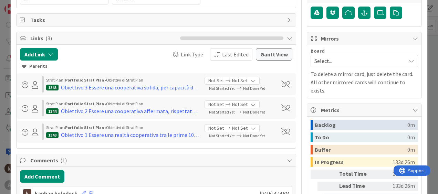
click at [37, 65] on div "Parents" at bounding box center [156, 67] width 269 height 8
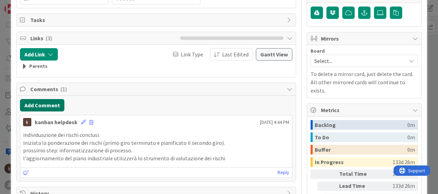
click at [52, 109] on button "Add Comment" at bounding box center [42, 105] width 44 height 12
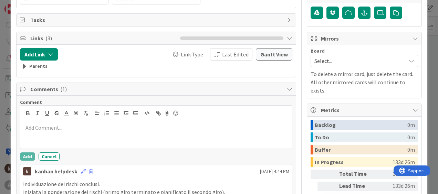
click at [48, 132] on div at bounding box center [156, 135] width 272 height 28
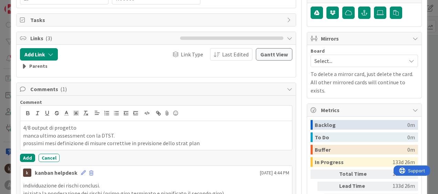
click at [28, 153] on div "Comment 4/8 output di progetto manca ultimo assessment con la DTST. prossimi me…" at bounding box center [156, 130] width 273 height 63
click at [26, 156] on button "Add" at bounding box center [27, 158] width 15 height 8
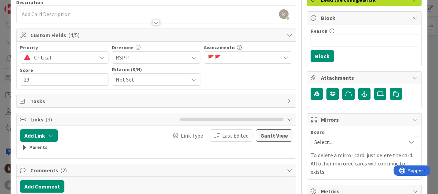
scroll to position [34, 0]
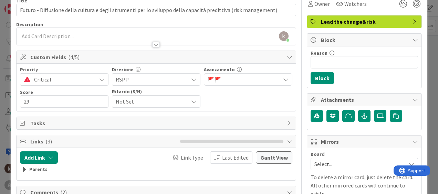
click at [234, 79] on span "🚩 🚩" at bounding box center [244, 80] width 73 height 10
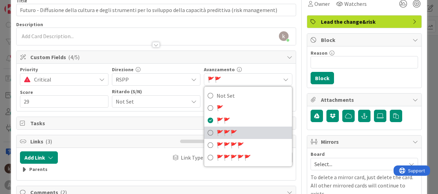
click at [235, 130] on span "🚩" at bounding box center [233, 133] width 7 height 7
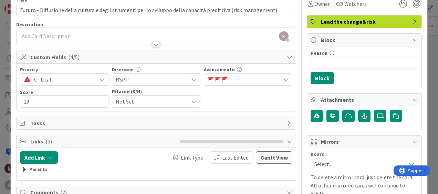
scroll to position [0, 0]
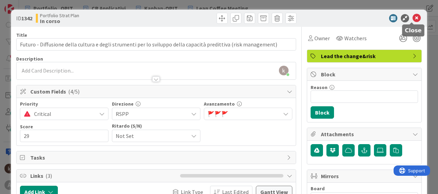
click at [413, 15] on icon at bounding box center [417, 18] width 8 height 8
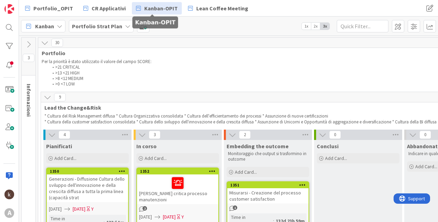
click at [156, 2] on link "Kanban-OPIT" at bounding box center [157, 8] width 50 height 12
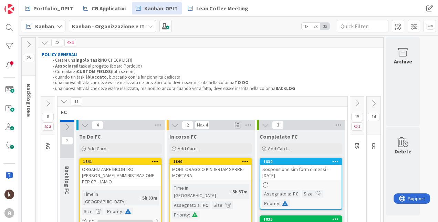
click at [66, 102] on icon at bounding box center [64, 101] width 8 height 8
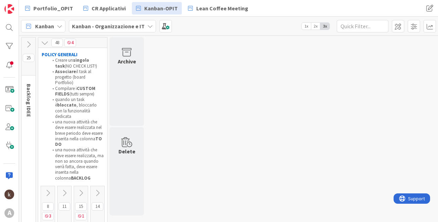
click at [80, 189] on icon at bounding box center [81, 193] width 8 height 8
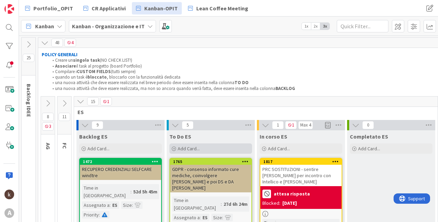
click at [202, 150] on div "Add Card..." at bounding box center [211, 148] width 83 height 10
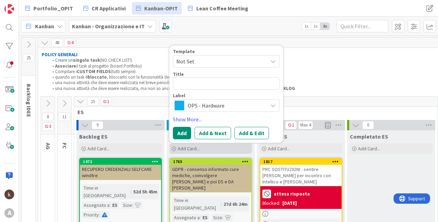
type textarea "x"
type textarea "S"
type textarea "x"
type textarea "ST"
type textarea "x"
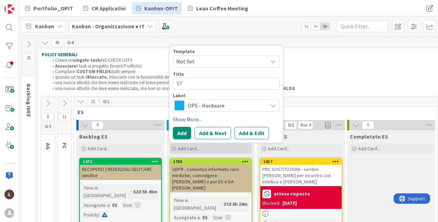
type textarea "STR"
type textarea "x"
type textarea "STRA"
type textarea "x"
type textarea "STRAT"
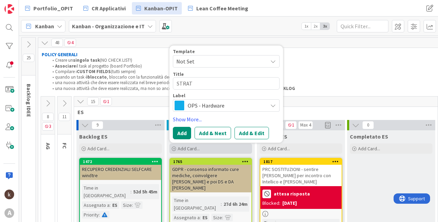
type textarea "x"
type textarea "STRAT P"
type textarea "x"
type textarea "STRAT PL"
type textarea "x"
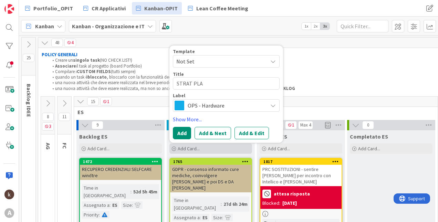
type textarea "STRAT PLAN"
type textarea "x"
type textarea "STRAT PLAN"
type textarea "x"
type textarea "STRAT PLAN -"
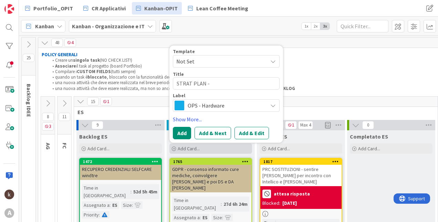
type textarea "x"
type textarea "STRAT PLAN - i"
type textarea "x"
type textarea "STRAT PLAN - inv"
type textarea "x"
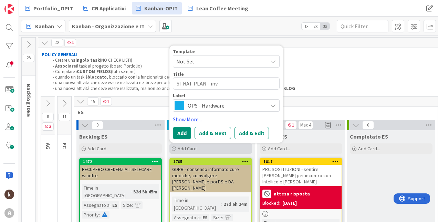
type textarea "STRAT PLAN - invi"
type textarea "x"
type textarea "STRAT PLAN - invia"
type textarea "x"
type textarea "STRAT PLAN - inviar"
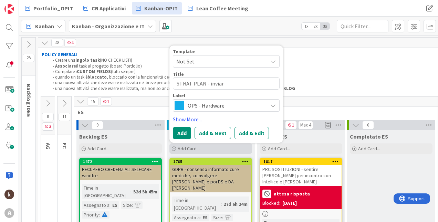
type textarea "x"
type textarea "STRAT PLAN - inviare"
type textarea "x"
type textarea "STRAT PLAN - inviare a"
type textarea "x"
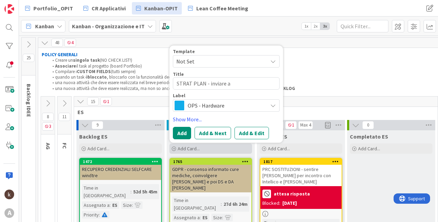
type textarea "STRAT PLAN - inviare ag"
type textarea "x"
type textarea "STRAT PLAN - inviare aggi"
type textarea "x"
type textarea "STRAT PLAN - inviare aggio"
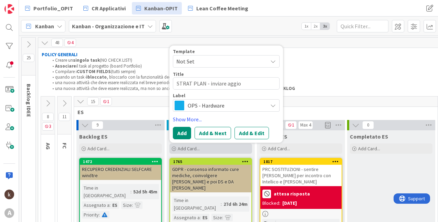
type textarea "x"
type textarea "STRAT PLAN - inviare aggiorn"
type textarea "x"
type textarea "STRAT PLAN - inviare aggiorna"
type textarea "x"
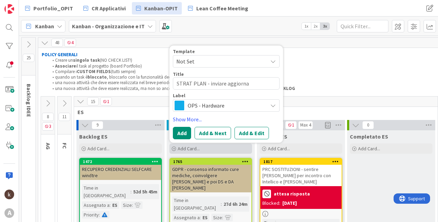
type textarea "STRAT PLAN - inviare aggiornam"
type textarea "x"
type textarea "STRAT PLAN - inviare aggiornamen"
type textarea "x"
type textarea "STRAT PLAN - inviare aggiornament"
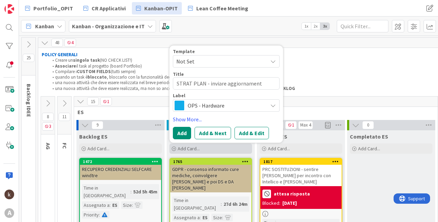
type textarea "x"
type textarea "STRAT PLAN - inviare aggiornamento"
type textarea "x"
type textarea "STRAT PLAN - inviare aggiornamento a"
type textarea "x"
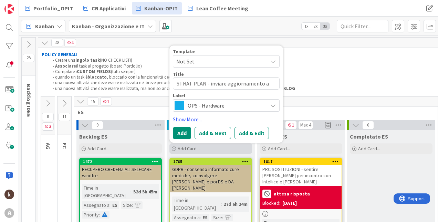
type textarea "STRAT PLAN - inviare aggiornamento a"
type textarea "x"
type textarea "STRAT PLAN - inviare aggiornamento a C"
type textarea "x"
type textarea "STRAT PLAN - inviare aggiornamento a CD"
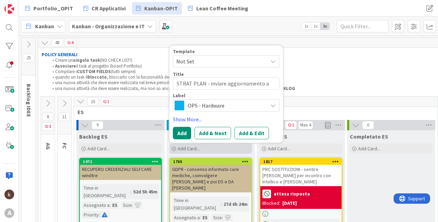
type textarea "x"
type textarea "STRAT PLAN - inviare aggiornamento a CDA"
type textarea "x"
type textarea "STRAT PLAN - inviare aggiornamento a CD"
type textarea "x"
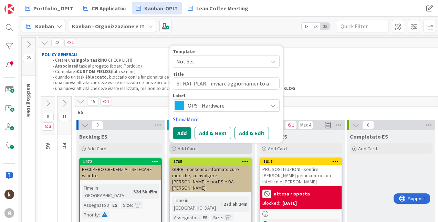
type textarea "STRAT PLAN - inviare aggiornamento a C"
type textarea "x"
type textarea "STRAT PLAN - inviare aggiornamento a"
type textarea "x"
type textarea "STRAT PLAN - inviare aggiornamento a Di"
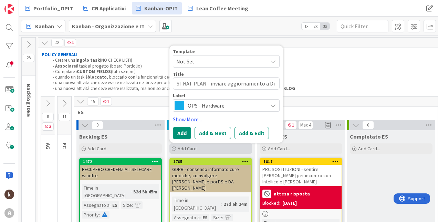
type textarea "x"
type textarea "STRAT PLAN - inviare aggiornamento a Dir"
type textarea "x"
type textarea "STRAT PLAN - inviare aggiornamento a Dire"
type textarea "x"
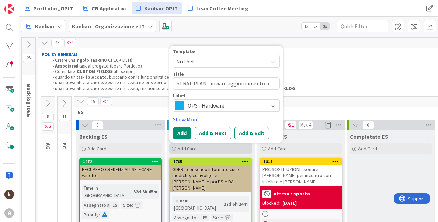
type textarea "STRAT PLAN - inviare aggiornamento a Diret"
type textarea "x"
type textarea "STRAT PLAN - inviare aggiornamento a Dirett"
type textarea "x"
type textarea "STRAT PLAN - inviare aggiornamento a Diretto"
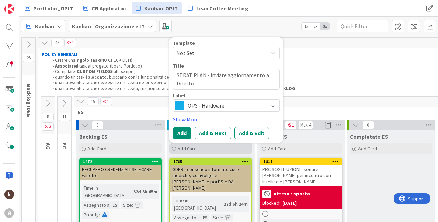
type textarea "x"
type textarea "STRAT PLAN - inviare aggiornamento a Direttor"
type textarea "x"
type textarea "STRAT PLAN - inviare aggiornamento a Direttori"
click at [204, 107] on span "OPS - Hardware" at bounding box center [226, 106] width 76 height 10
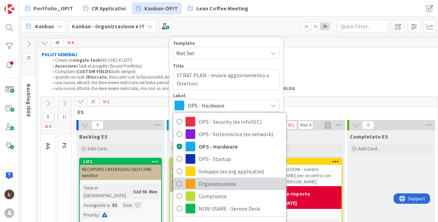
drag, startPoint x: 197, startPoint y: 185, endPoint x: 197, endPoint y: 181, distance: 4.5
click at [197, 185] on link "Organizzazione" at bounding box center [229, 183] width 113 height 12
type textarea "x"
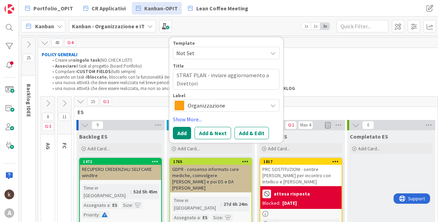
click at [249, 131] on button "Add & Edit" at bounding box center [252, 133] width 34 height 12
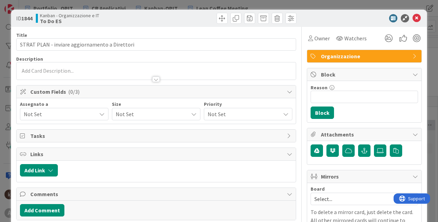
click at [70, 116] on span "Not Set" at bounding box center [60, 114] width 73 height 8
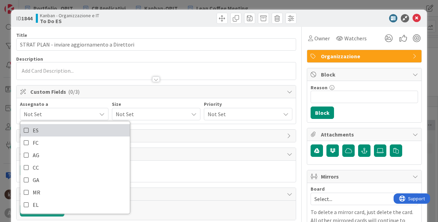
click at [59, 133] on link "ES" at bounding box center [75, 130] width 110 height 12
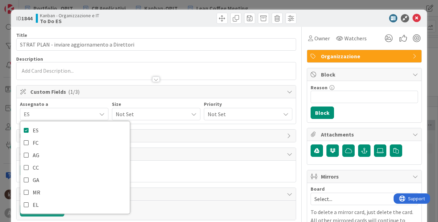
click at [148, 106] on div "Size Not Set" at bounding box center [156, 111] width 89 height 19
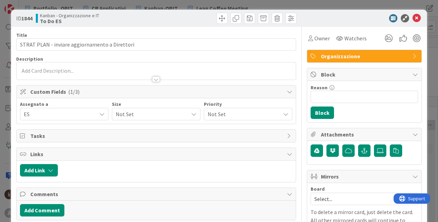
click at [152, 113] on span "Not Set" at bounding box center [150, 114] width 69 height 10
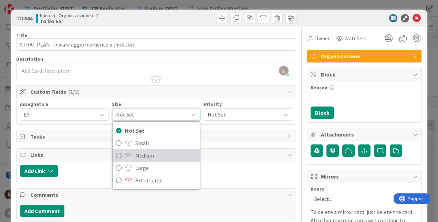
click at [135, 154] on span "Medium" at bounding box center [165, 155] width 61 height 10
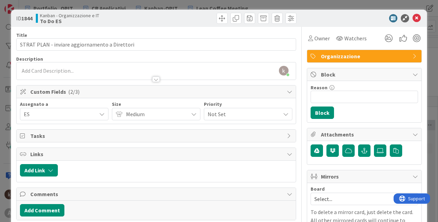
click at [261, 112] on span "Not Set" at bounding box center [242, 114] width 69 height 10
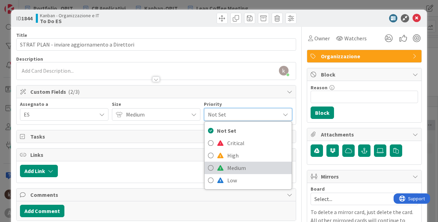
click at [233, 170] on span "Medium" at bounding box center [257, 168] width 61 height 10
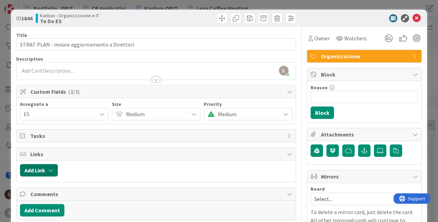
click at [50, 171] on icon "button" at bounding box center [51, 170] width 6 height 6
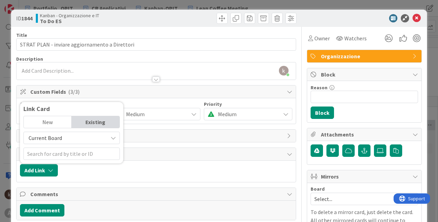
click at [58, 138] on span "Current Board" at bounding box center [45, 137] width 33 height 7
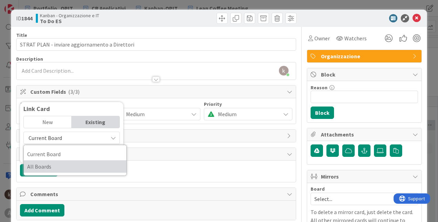
click at [53, 164] on span "All Boards" at bounding box center [75, 166] width 96 height 10
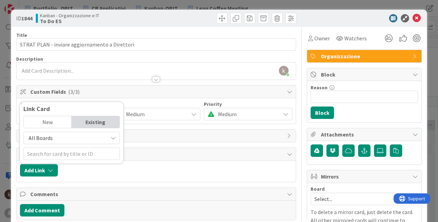
click at [52, 122] on div "New" at bounding box center [48, 122] width 48 height 12
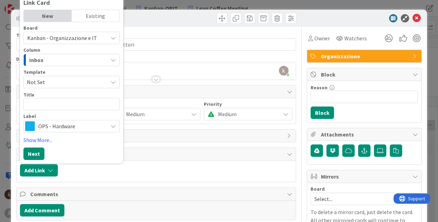
click at [91, 17] on div "Existing" at bounding box center [96, 16] width 48 height 12
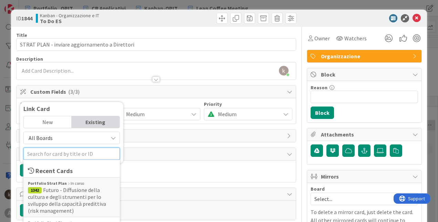
click at [49, 149] on input "text" at bounding box center [71, 153] width 96 height 12
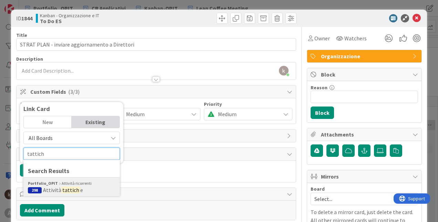
type input "tattich"
click at [65, 190] on mark "tattich" at bounding box center [70, 189] width 19 height 9
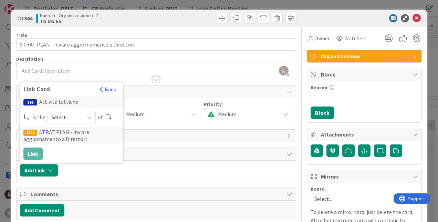
click at [55, 116] on span "Select..." at bounding box center [65, 117] width 29 height 10
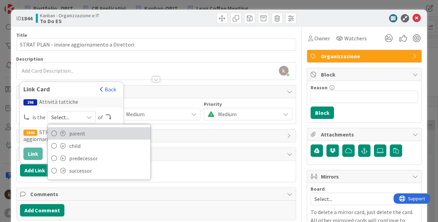
click at [53, 135] on icon at bounding box center [54, 133] width 6 height 10
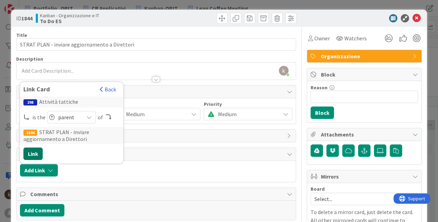
click at [35, 152] on button "Link" at bounding box center [32, 153] width 19 height 12
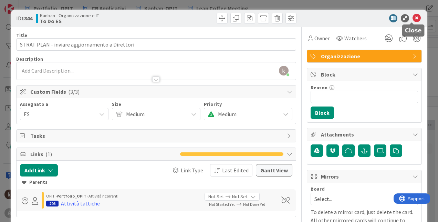
click at [413, 16] on icon at bounding box center [417, 18] width 8 height 8
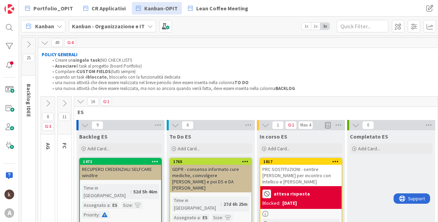
click at [126, 26] on b "Kanban - Organizzazione e IT" at bounding box center [108, 26] width 73 height 7
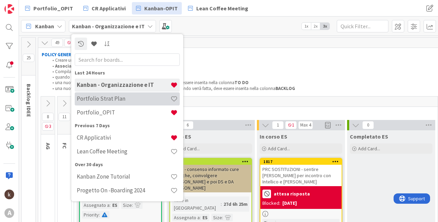
click at [124, 99] on h4 "Portfolio Strat Plan" at bounding box center [124, 98] width 94 height 7
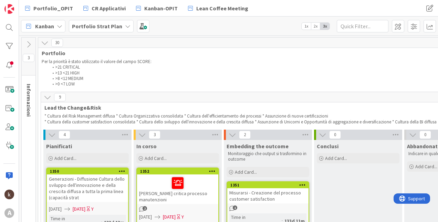
click at [47, 98] on icon at bounding box center [48, 97] width 8 height 8
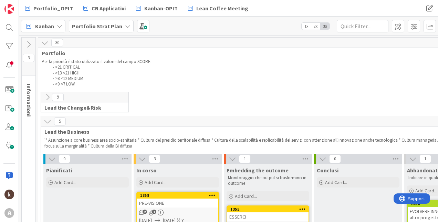
click at [46, 114] on div "9 Lead the Change&Risk * Cultura del Risk Management diffusa * Cultura Organizz…" at bounding box center [268, 104] width 457 height 24
click at [46, 120] on icon at bounding box center [48, 121] width 8 height 8
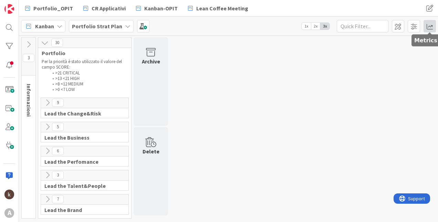
click at [428, 27] on span at bounding box center [430, 26] width 12 height 12
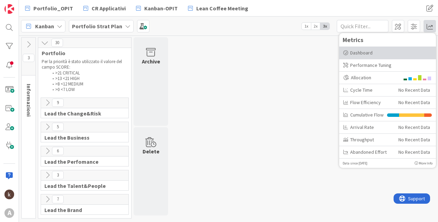
click at [391, 57] on div "Dashboard" at bounding box center [387, 53] width 97 height 12
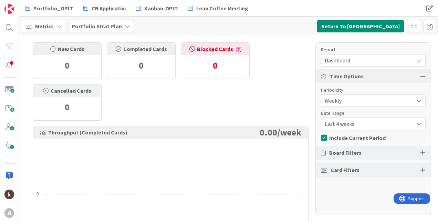
click at [363, 101] on span "Weekly" at bounding box center [367, 101] width 85 height 10
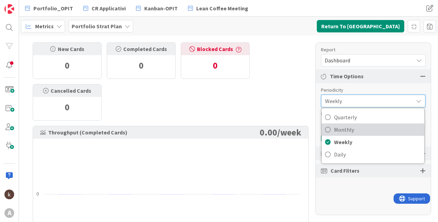
click at [348, 127] on span "Monthly" at bounding box center [377, 129] width 87 height 10
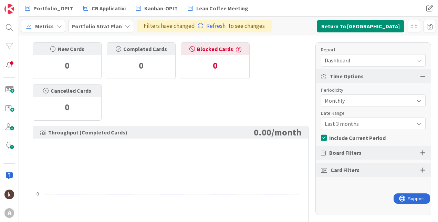
click at [357, 122] on span "Last 3 months" at bounding box center [367, 124] width 85 height 10
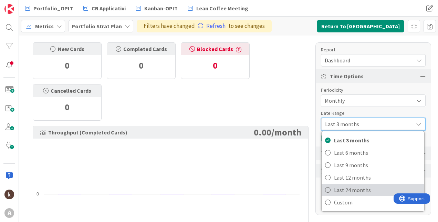
click at [354, 193] on span "Last 24 months" at bounding box center [377, 190] width 87 height 10
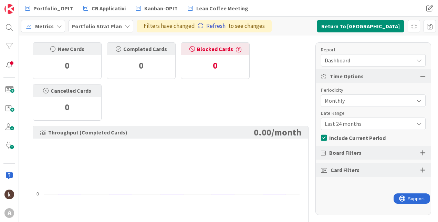
click at [210, 23] on link "Refresh" at bounding box center [212, 26] width 28 height 9
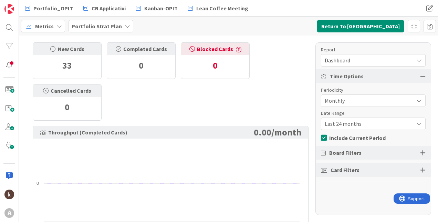
click at [392, 58] on span "Dashboard" at bounding box center [367, 60] width 85 height 10
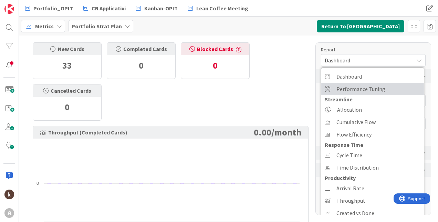
click at [358, 91] on span "Performance Tuning" at bounding box center [361, 89] width 49 height 10
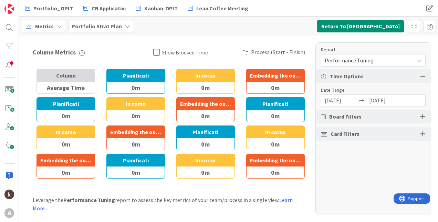
click at [361, 62] on span "Performance Tuning" at bounding box center [367, 60] width 85 height 10
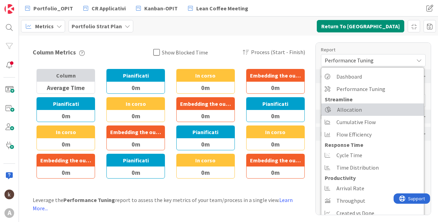
click at [349, 109] on span "Allocation" at bounding box center [349, 109] width 25 height 10
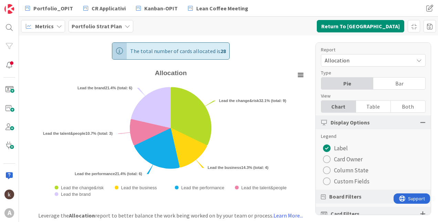
scroll to position [13, 0]
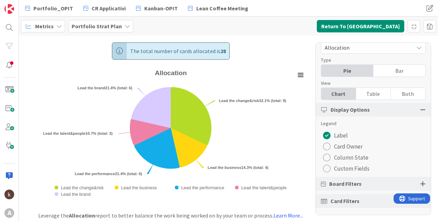
click at [420, 183] on div at bounding box center [423, 184] width 6 height 6
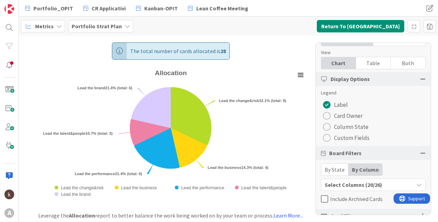
scroll to position [58, 0]
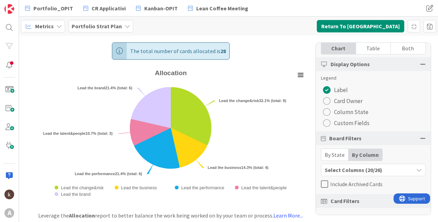
click at [335, 153] on div "By State" at bounding box center [334, 155] width 27 height 12
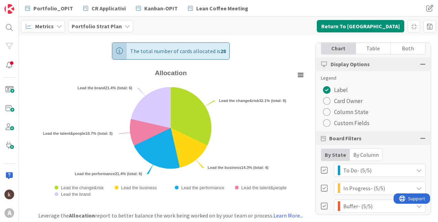
click at [364, 153] on div "By Column" at bounding box center [366, 155] width 32 height 12
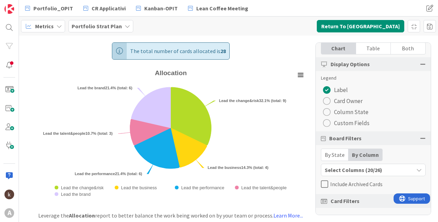
click at [347, 174] on button "Select Columns (20/26)" at bounding box center [373, 170] width 105 height 12
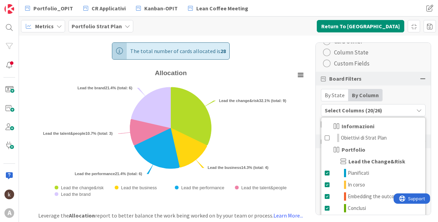
scroll to position [158, 0]
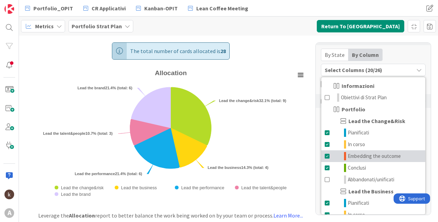
drag, startPoint x: 328, startPoint y: 154, endPoint x: 328, endPoint y: 157, distance: 3.8
click at [328, 154] on span at bounding box center [328, 156] width 6 height 8
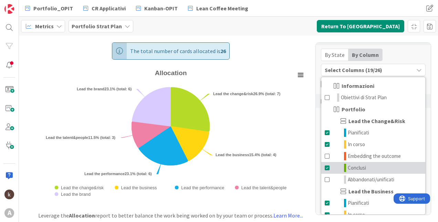
click at [327, 167] on span at bounding box center [328, 168] width 6 height 8
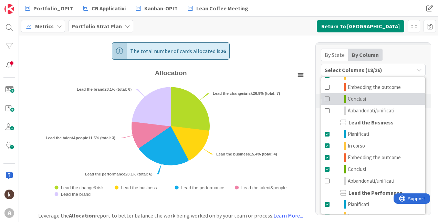
scroll to position [34, 0]
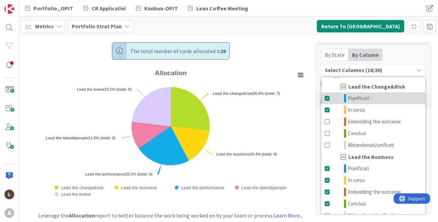
click at [326, 98] on span at bounding box center [328, 98] width 6 height 8
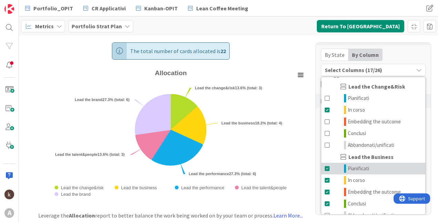
click at [326, 166] on span at bounding box center [328, 168] width 6 height 8
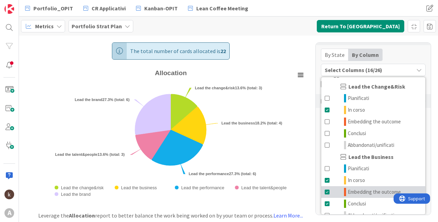
click at [327, 191] on span at bounding box center [328, 192] width 6 height 8
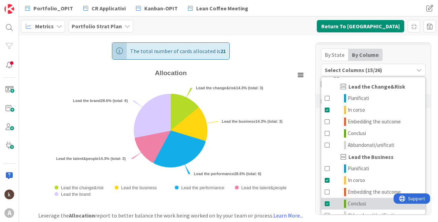
click at [327, 204] on span at bounding box center [328, 203] width 6 height 8
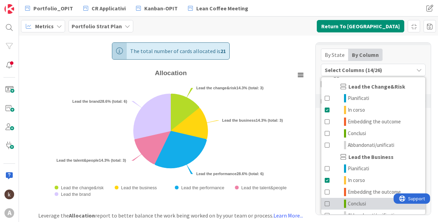
scroll to position [103, 0]
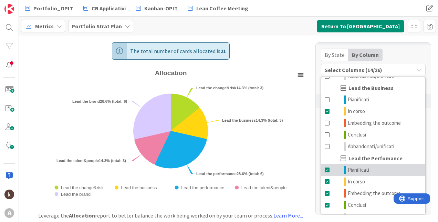
click at [326, 167] on span at bounding box center [328, 170] width 6 height 8
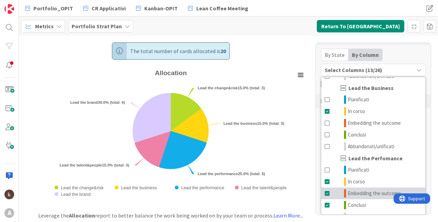
click at [326, 192] on span at bounding box center [328, 193] width 6 height 8
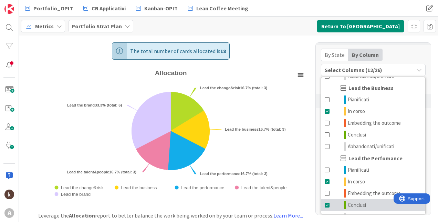
click at [327, 210] on link "Conclusi" at bounding box center [373, 205] width 104 height 12
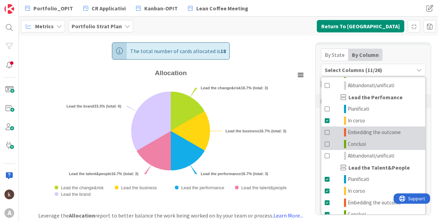
scroll to position [172, 0]
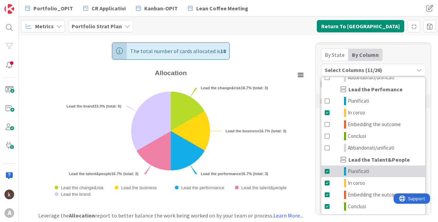
click at [327, 169] on span at bounding box center [328, 171] width 6 height 8
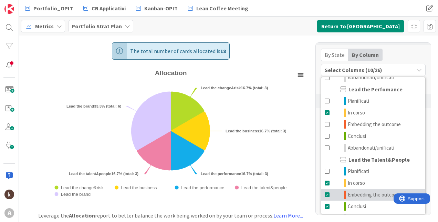
click at [327, 194] on span at bounding box center [328, 195] width 6 height 8
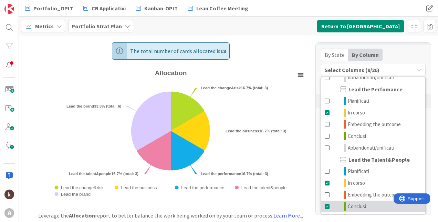
click at [327, 205] on span at bounding box center [328, 206] width 6 height 8
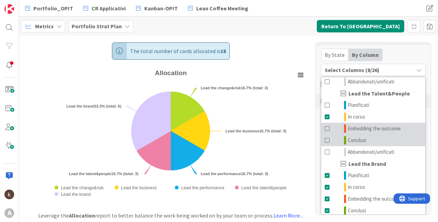
scroll to position [241, 0]
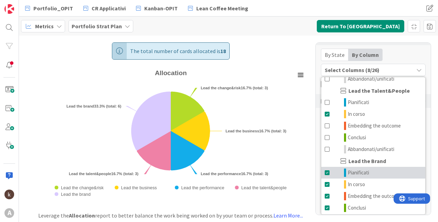
click at [329, 172] on span at bounding box center [328, 172] width 6 height 8
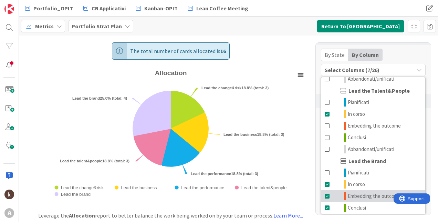
click at [329, 196] on span at bounding box center [328, 196] width 6 height 8
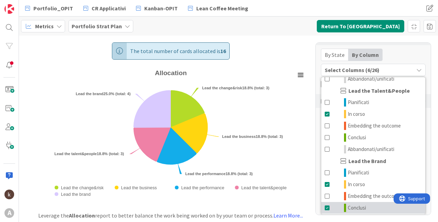
click at [327, 208] on span at bounding box center [328, 208] width 6 height 8
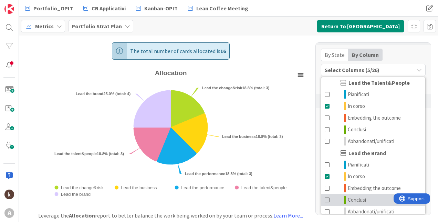
scroll to position [255, 0]
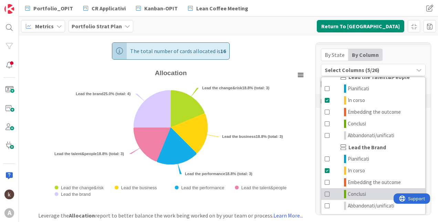
click at [300, 104] on rect "Allocation" at bounding box center [170, 135] width 275 height 137
